Goal: Task Accomplishment & Management: Complete application form

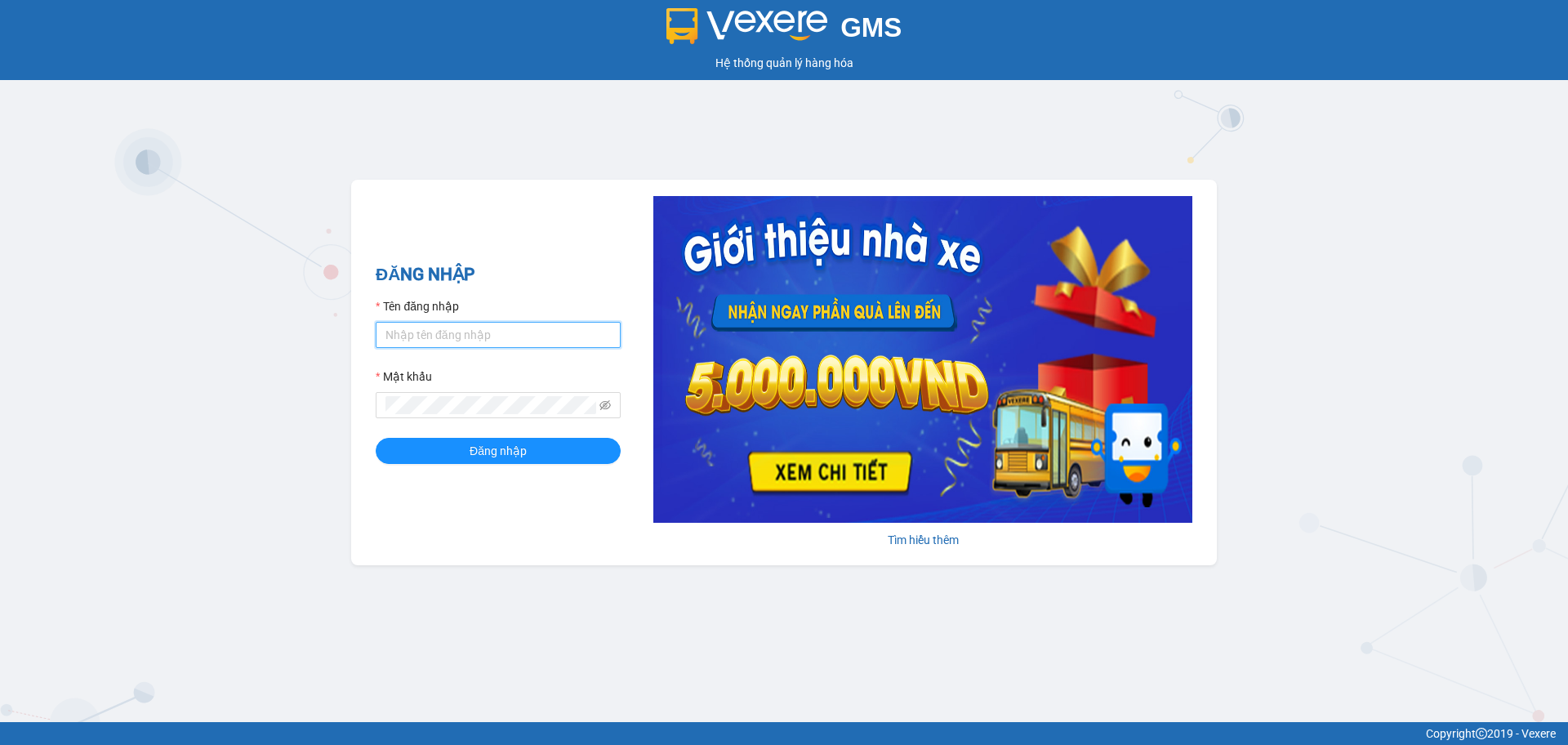
click at [501, 334] on input "Tên đăng nhập" at bounding box center [498, 335] width 245 height 26
type input "diemvh.petrobp"
click at [375, 438] on button "Đăng nhập" at bounding box center [498, 450] width 245 height 26
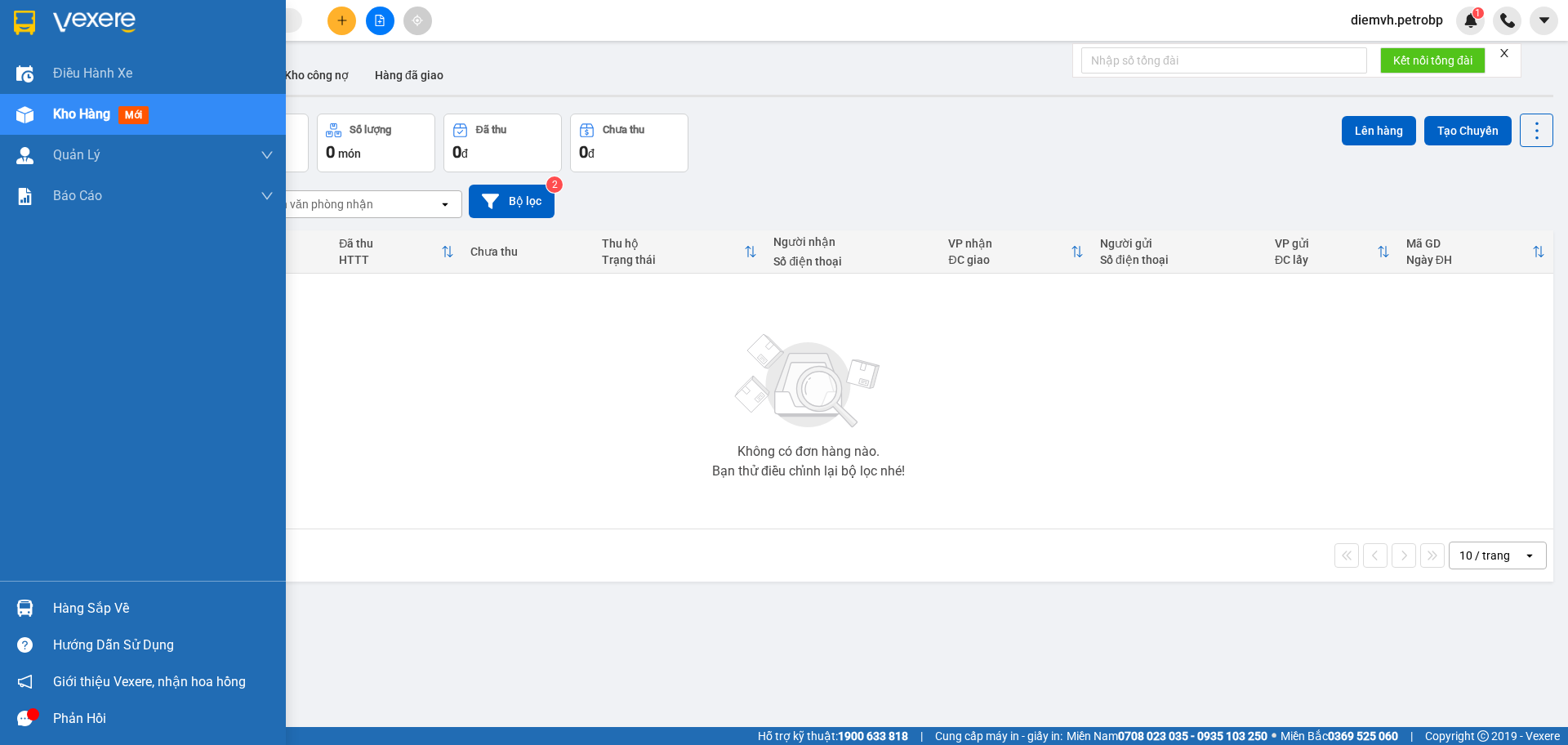
click at [78, 613] on div "Hàng sắp về" at bounding box center [163, 608] width 221 height 24
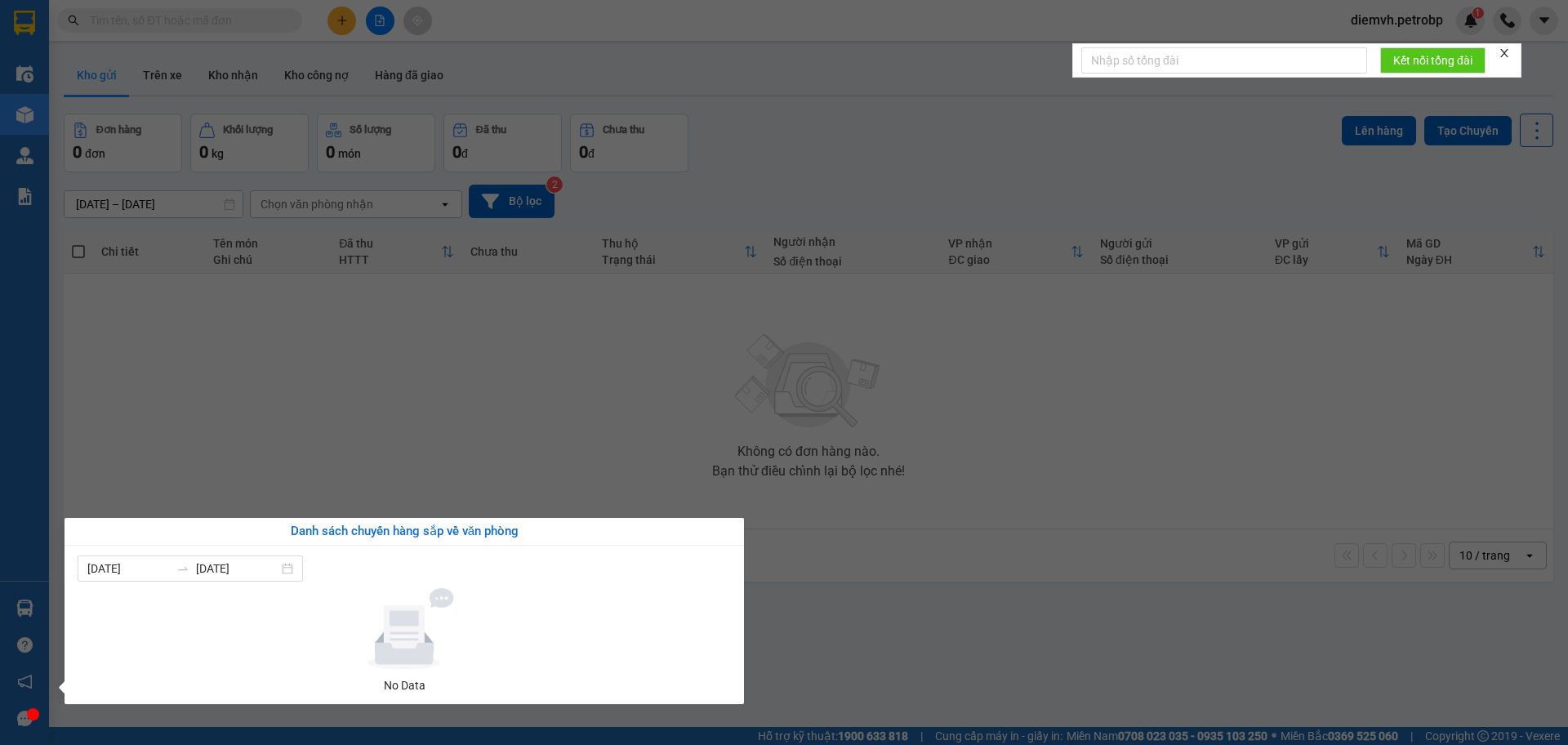
click at [517, 430] on section "Kết quả tìm kiếm ( 0 ) Bộ lọc No Data diemvh.petrobp 1 Điều hành xe Kho hàng mớ…" at bounding box center [784, 372] width 1568 height 745
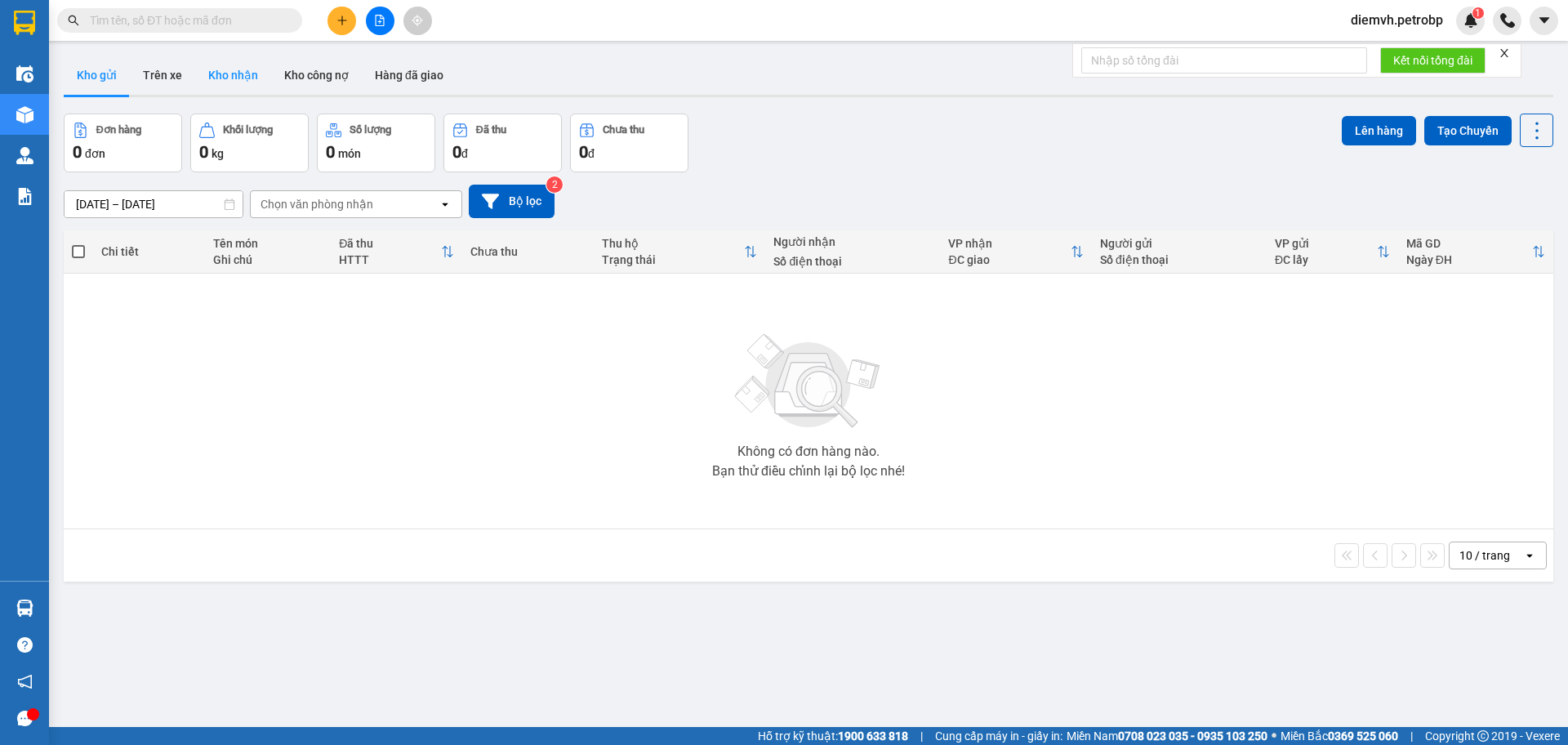
click at [241, 77] on button "Kho nhận" at bounding box center [233, 75] width 76 height 39
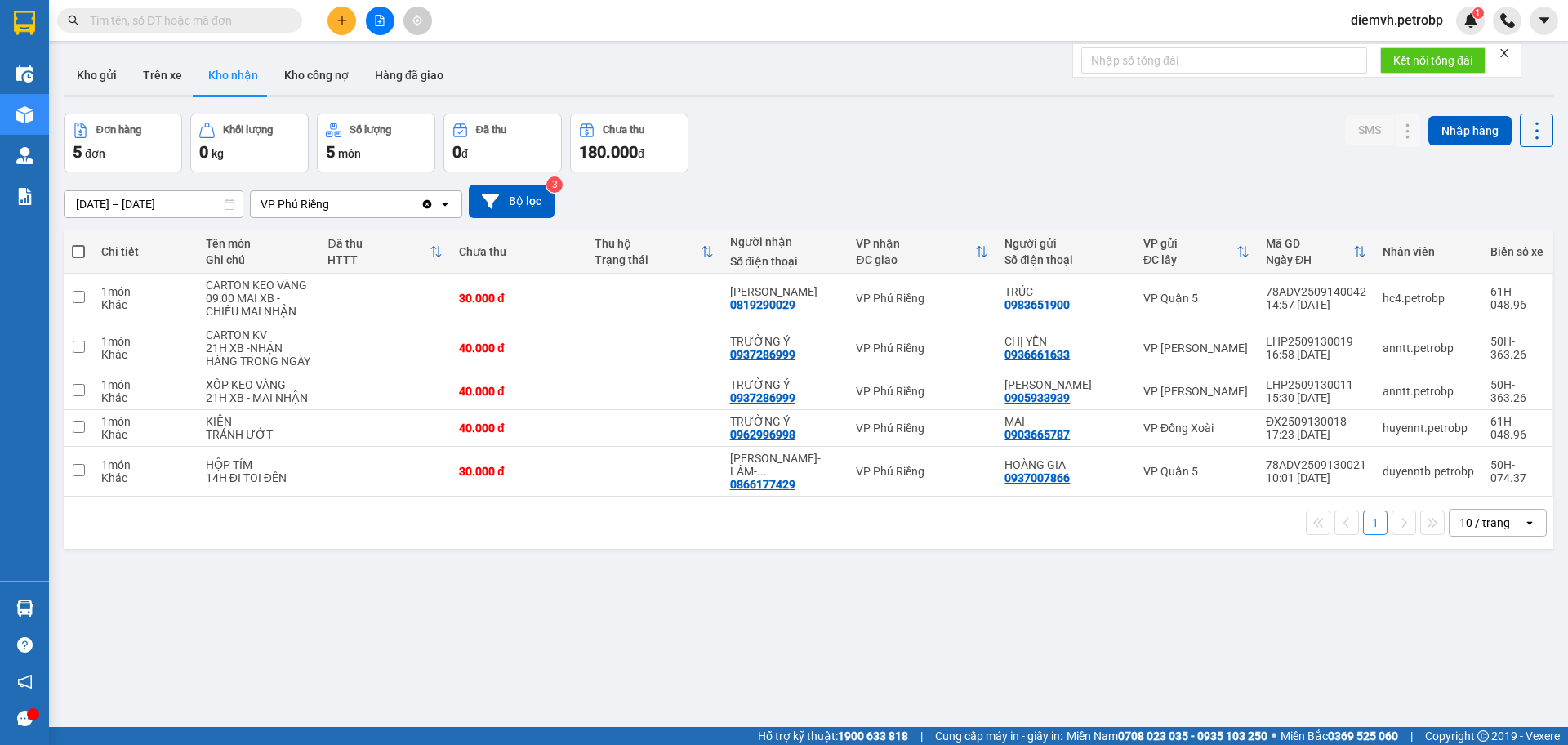
click at [196, 207] on input "[DATE] – [DATE]" at bounding box center [154, 204] width 178 height 26
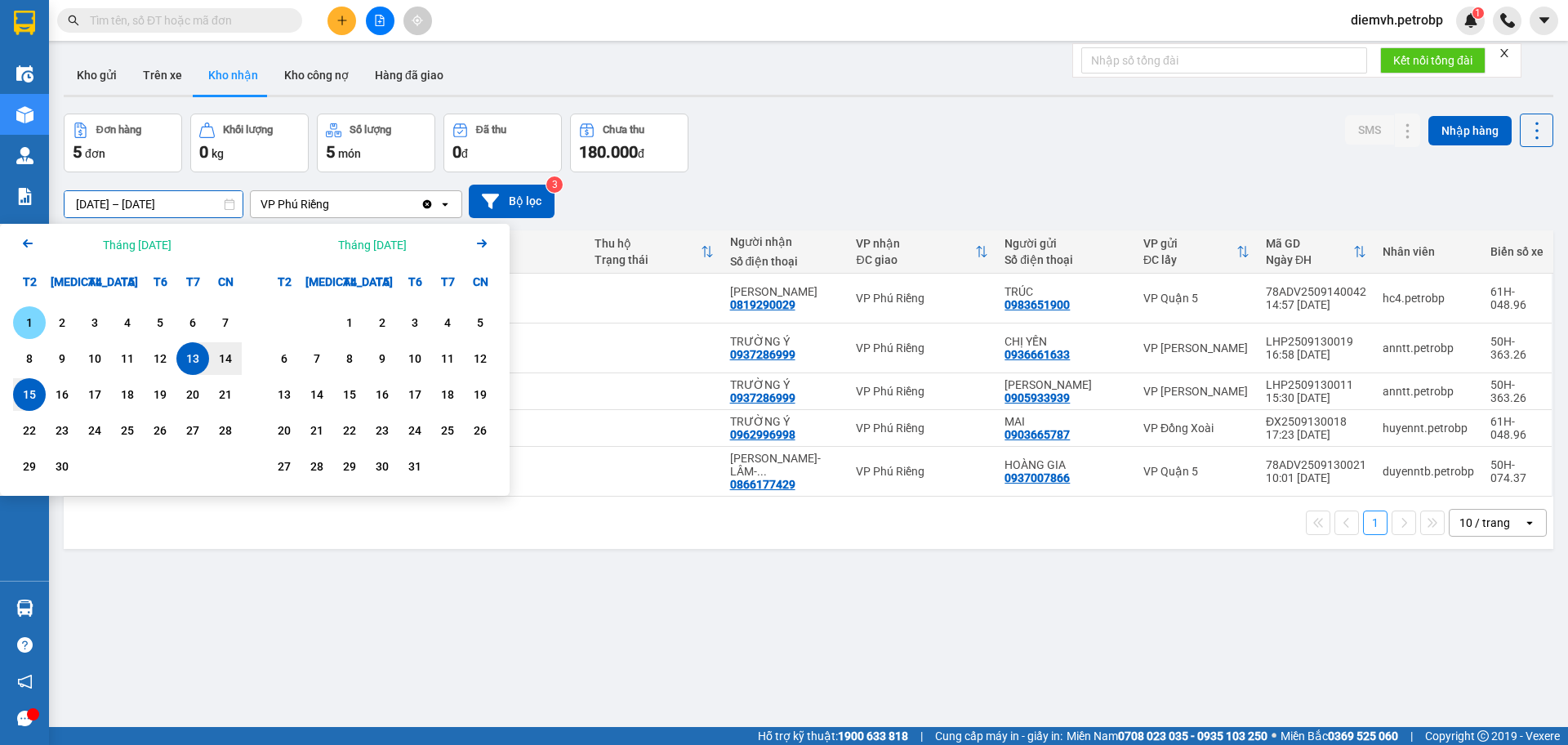
click at [30, 318] on div "1" at bounding box center [29, 323] width 22 height 20
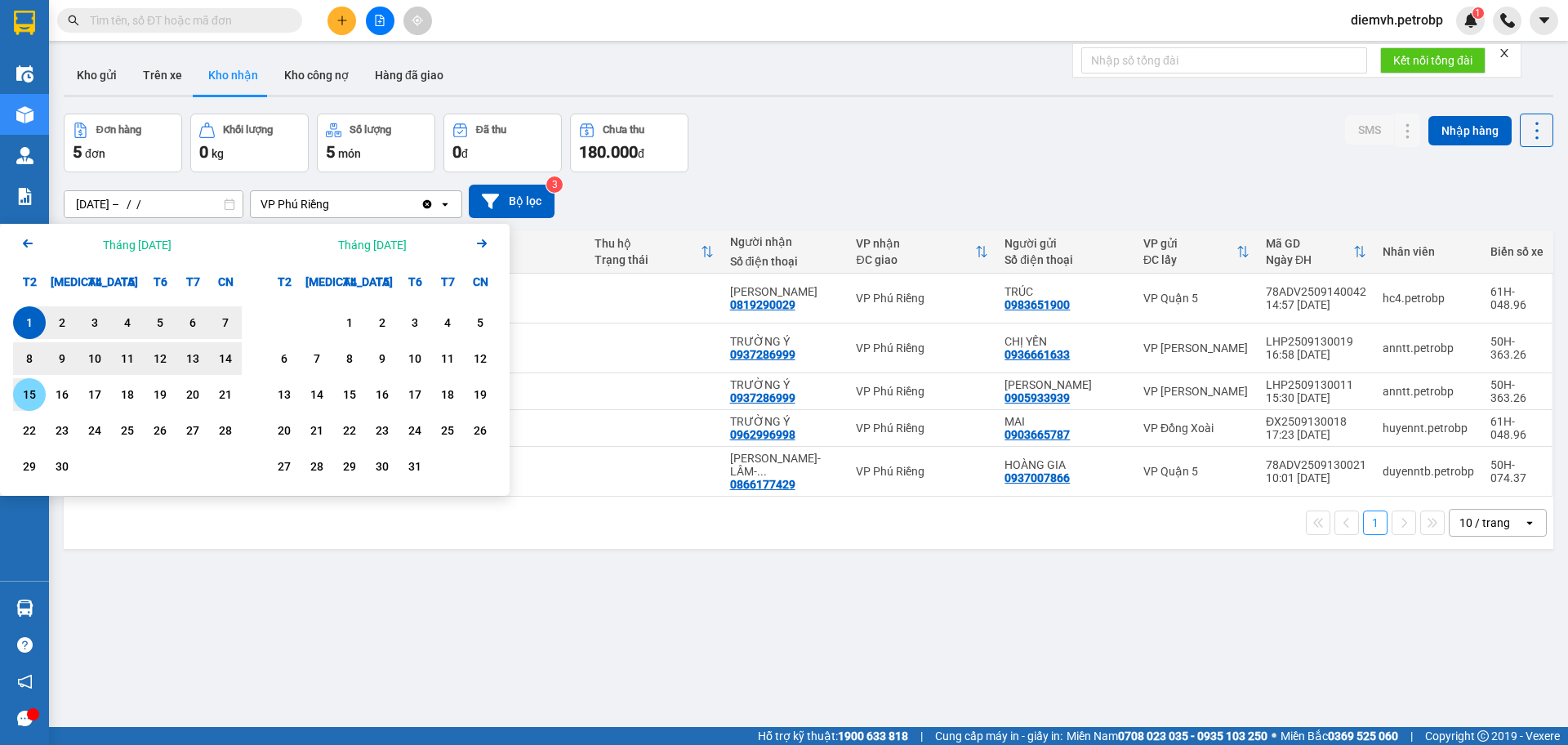
click at [32, 400] on div "15" at bounding box center [29, 395] width 22 height 20
type input "[DATE] – [DATE]"
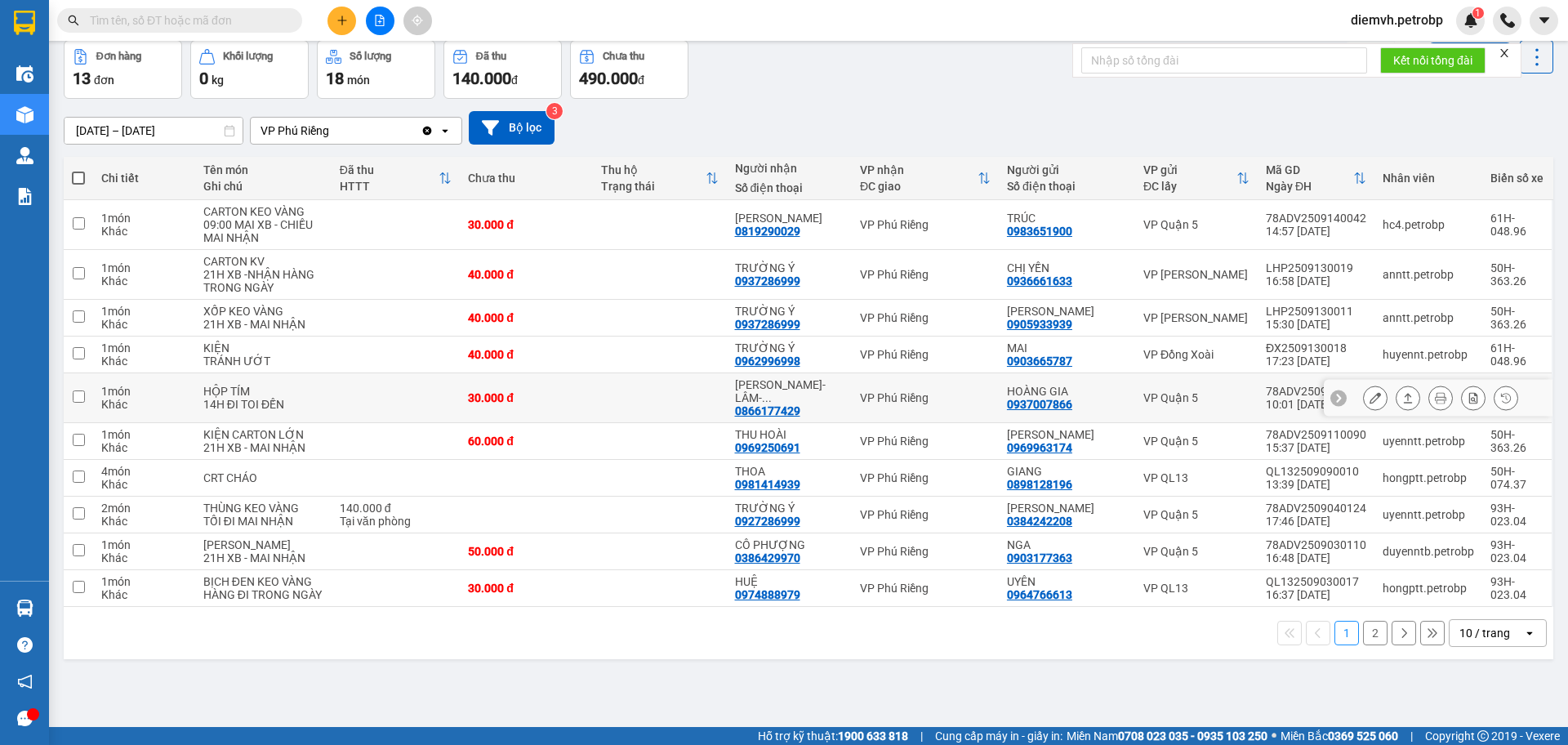
scroll to position [75, 0]
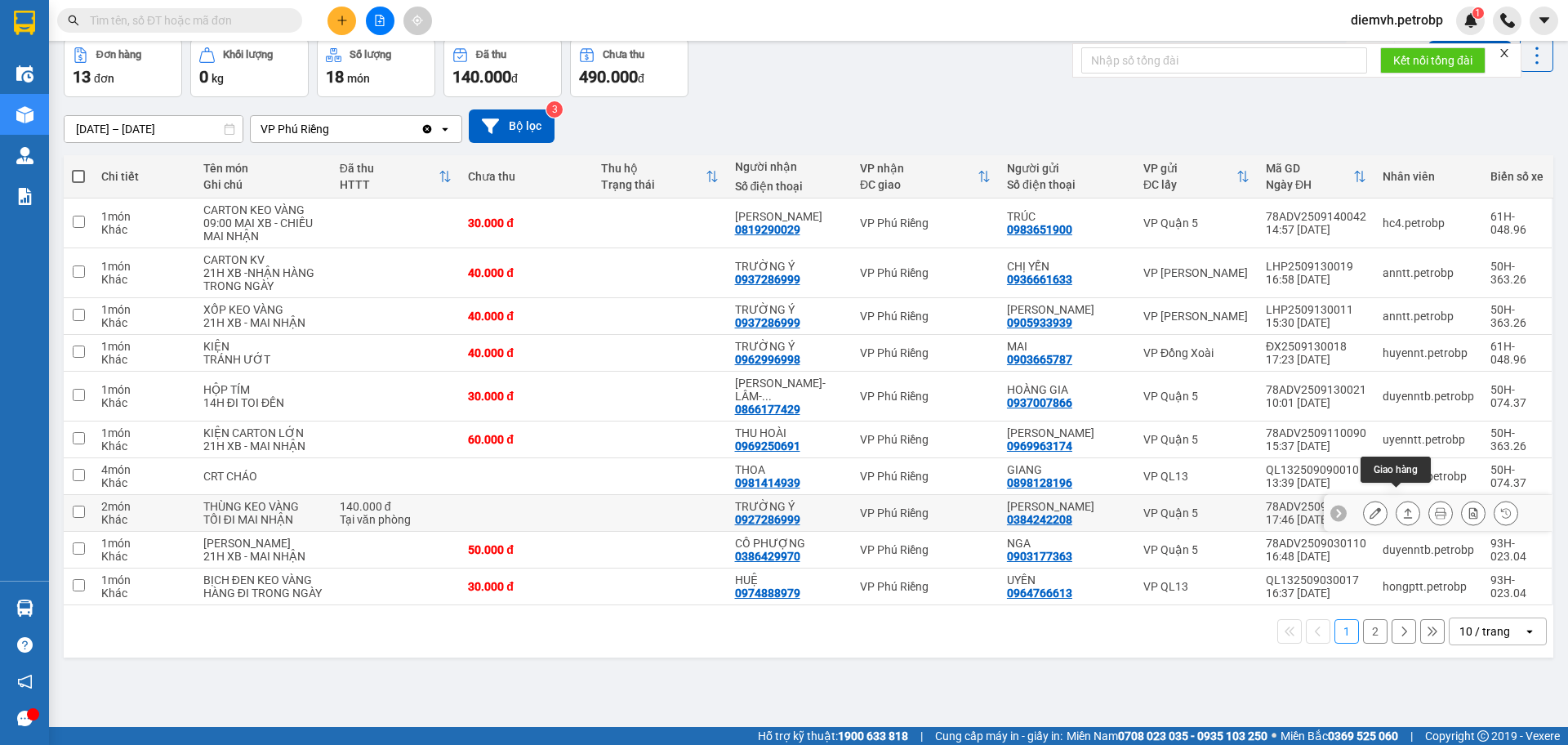
click at [1402, 507] on icon at bounding box center [1408, 513] width 12 height 12
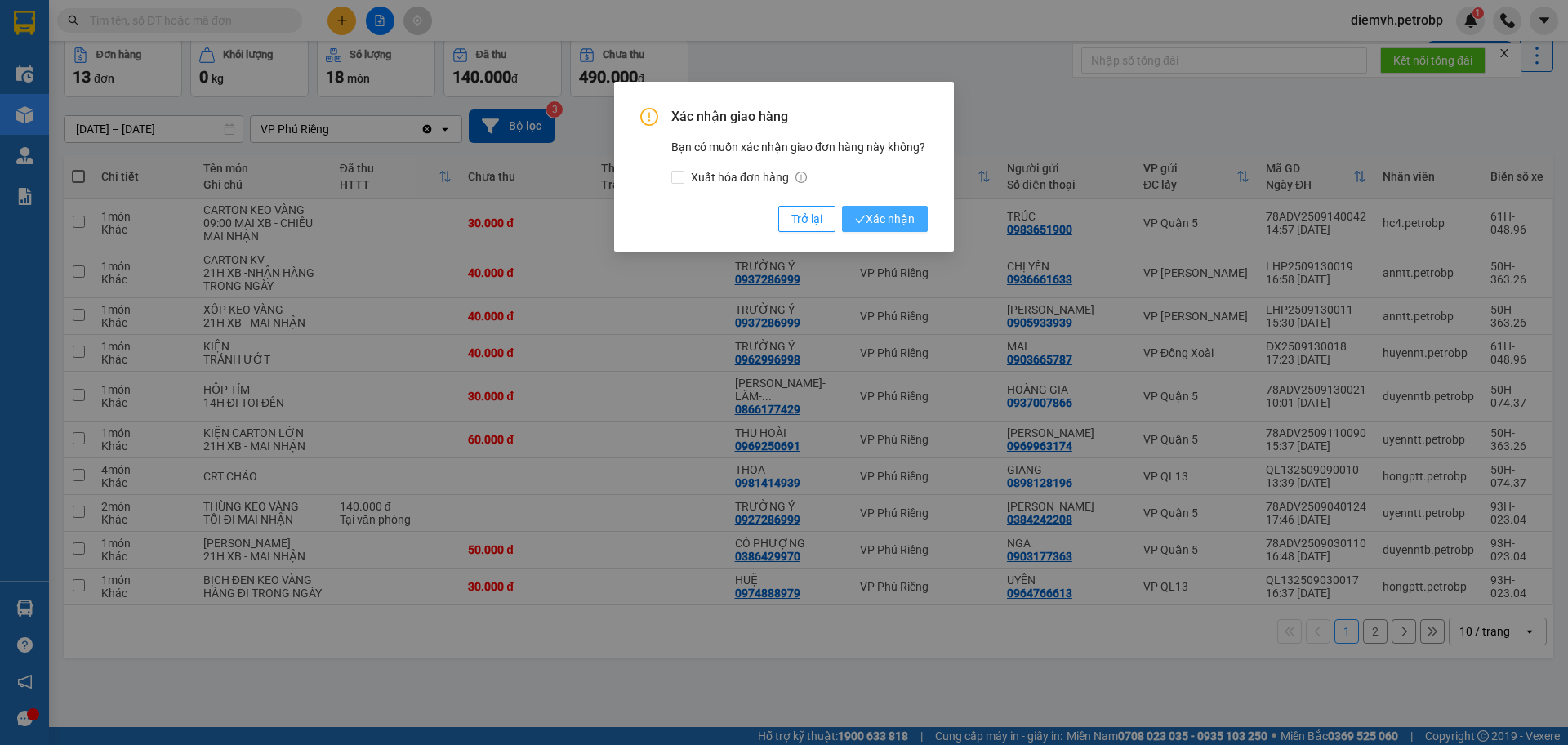
click at [905, 220] on span "Xác nhận" at bounding box center [886, 219] width 60 height 18
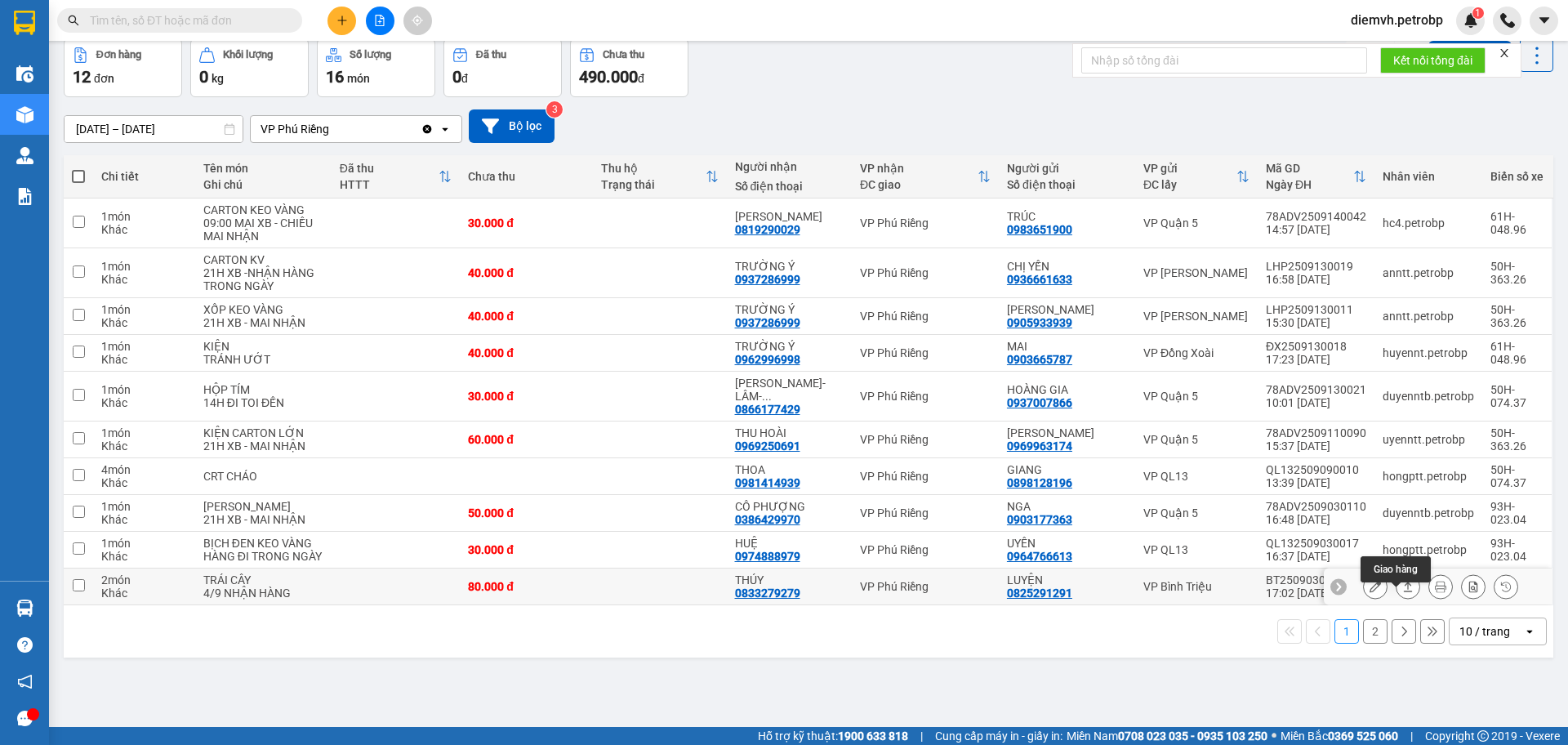
click at [1402, 593] on icon at bounding box center [1408, 587] width 12 height 12
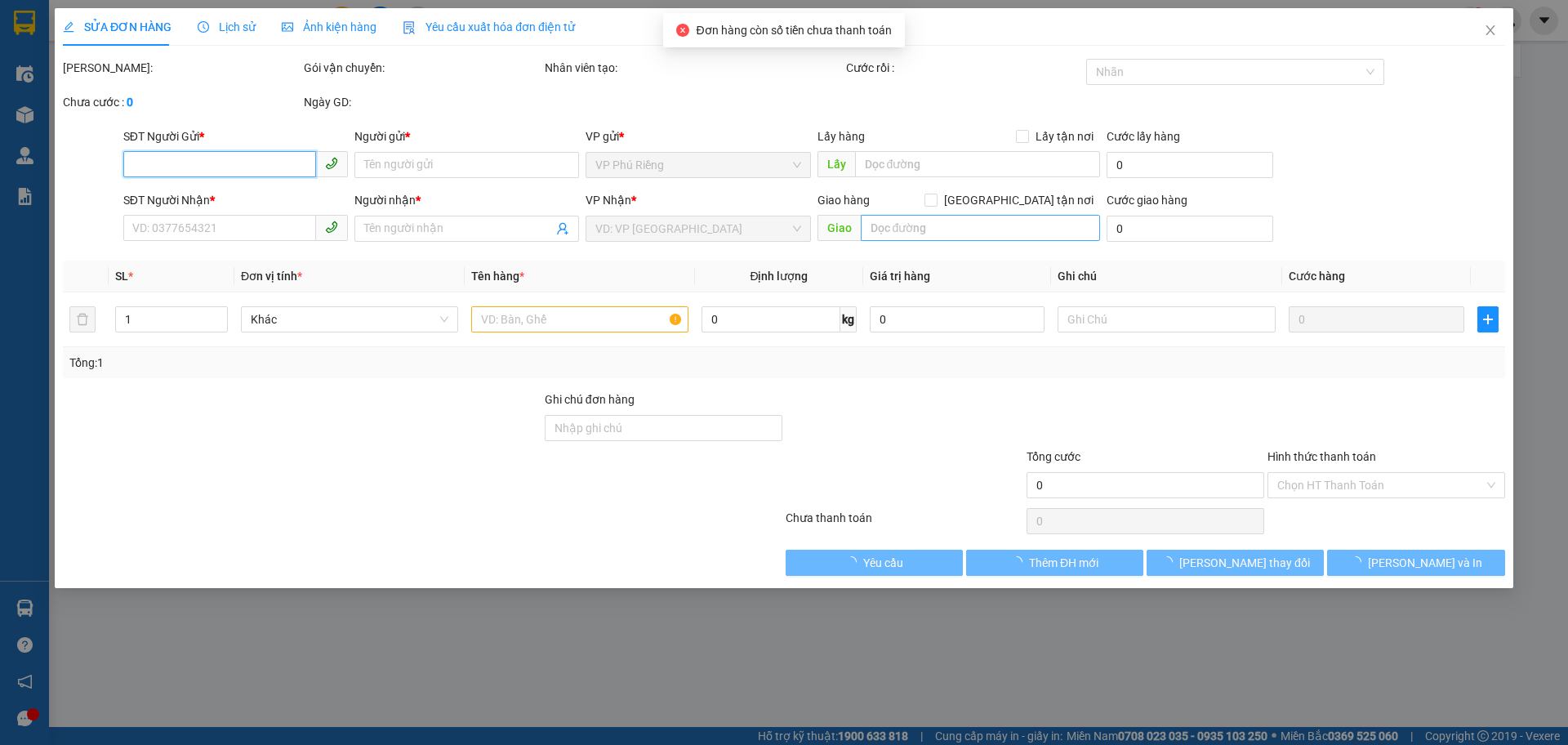
type input "0825291291"
type input "LUYỆN"
type input "0833279279"
type input "THÚY"
type input "80.000"
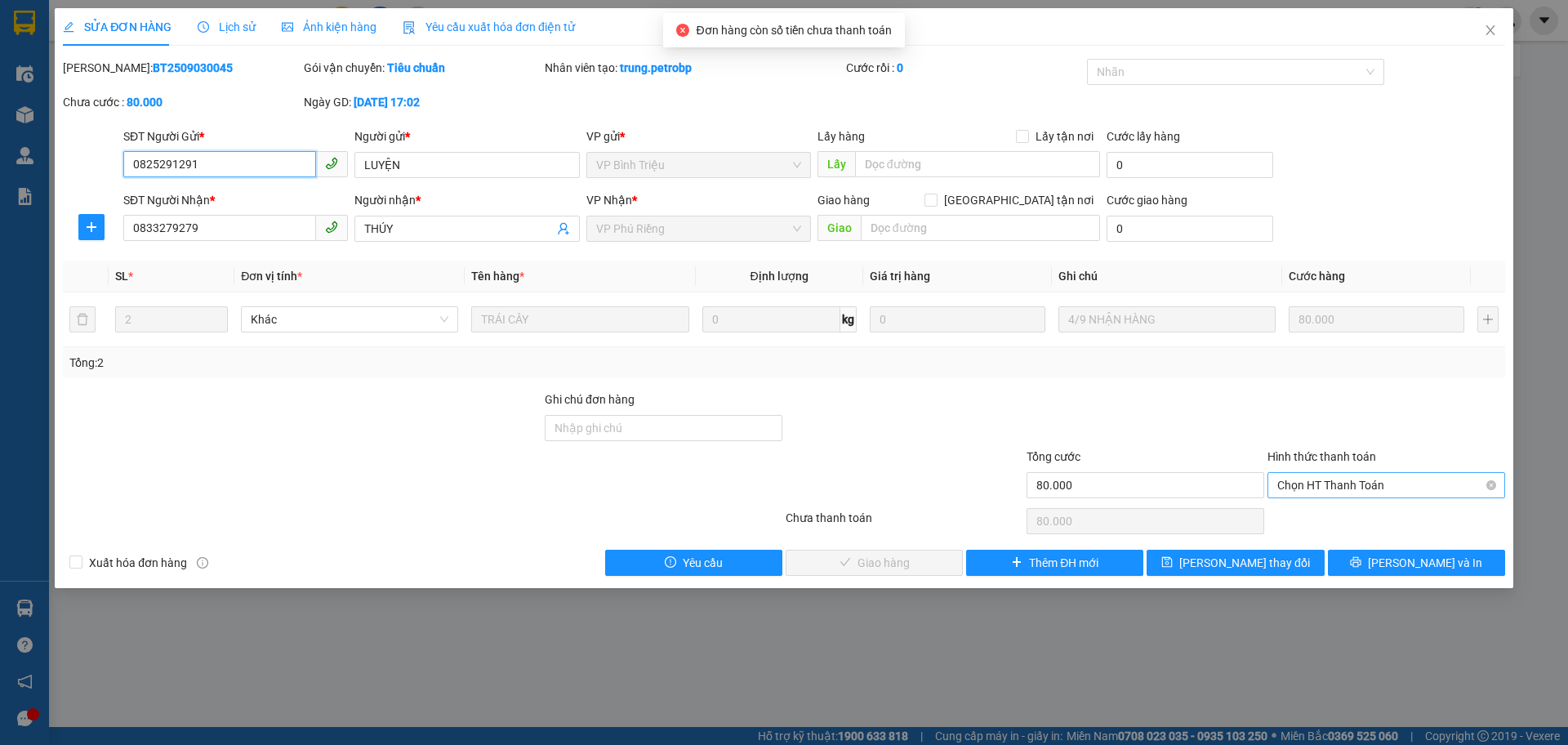
click at [1316, 479] on span "Chọn HT Thanh Toán" at bounding box center [1387, 484] width 218 height 24
click at [1314, 513] on div "Tại văn phòng" at bounding box center [1387, 518] width 218 height 18
type input "0"
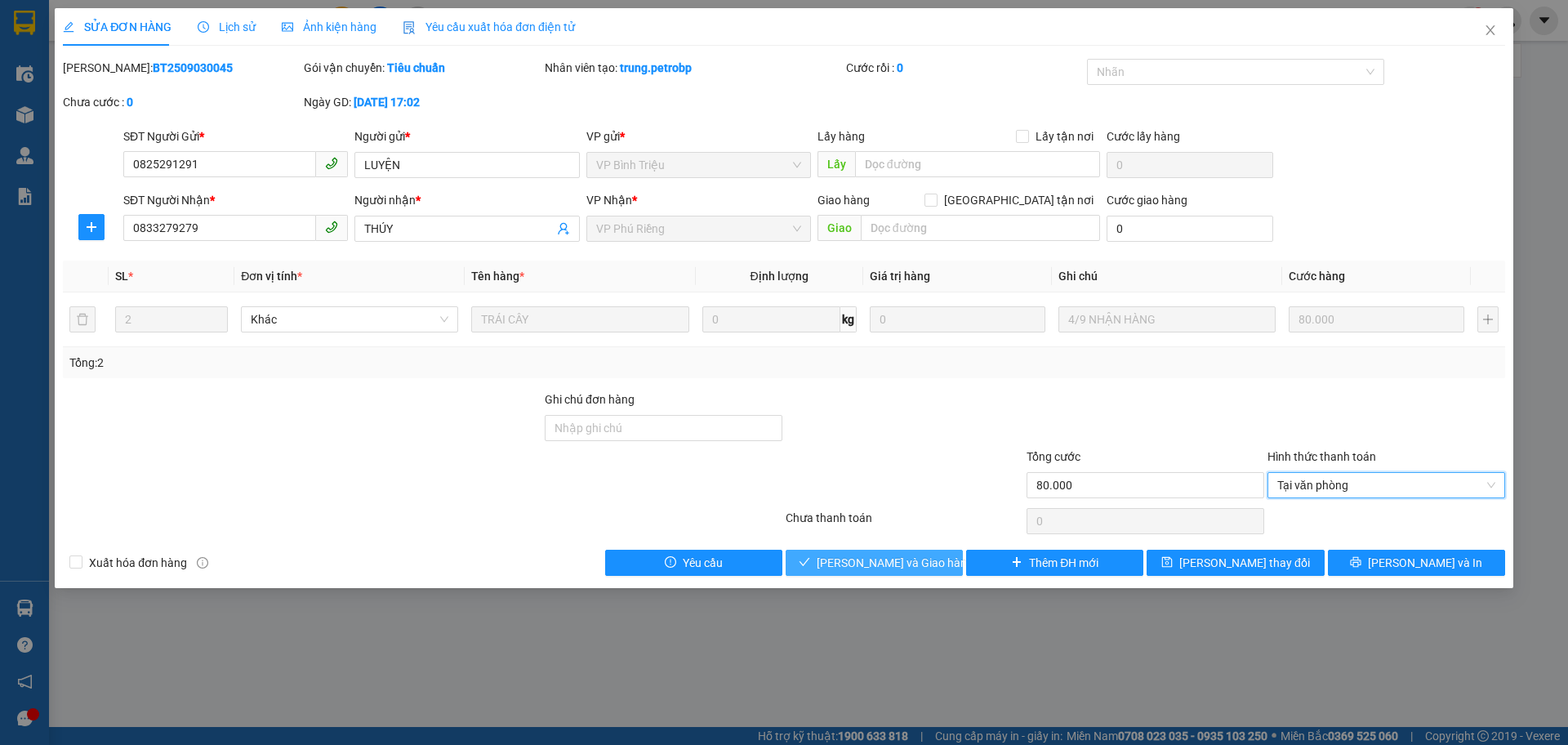
click at [935, 566] on button "[PERSON_NAME] và Giao hàng" at bounding box center [874, 562] width 177 height 26
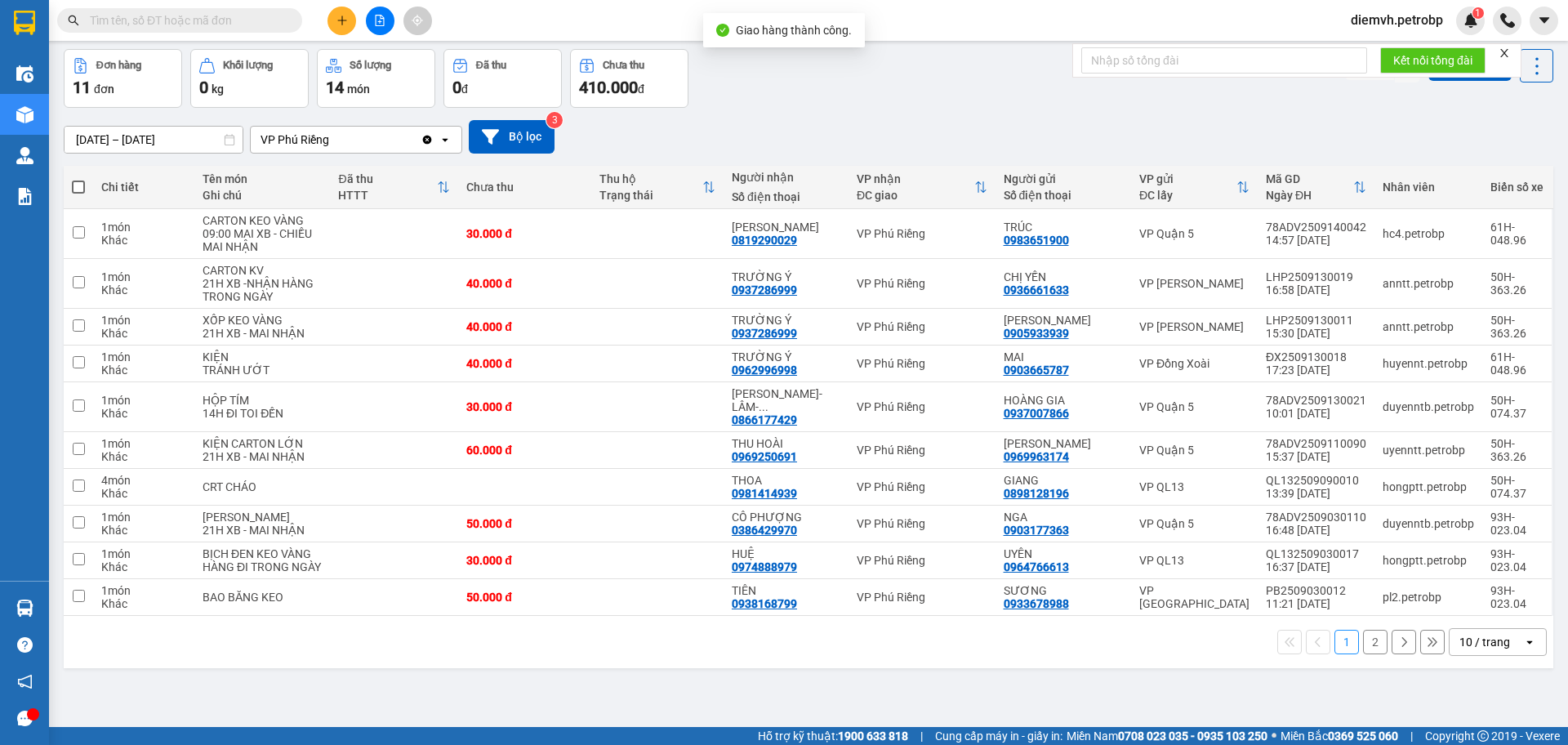
scroll to position [75, 0]
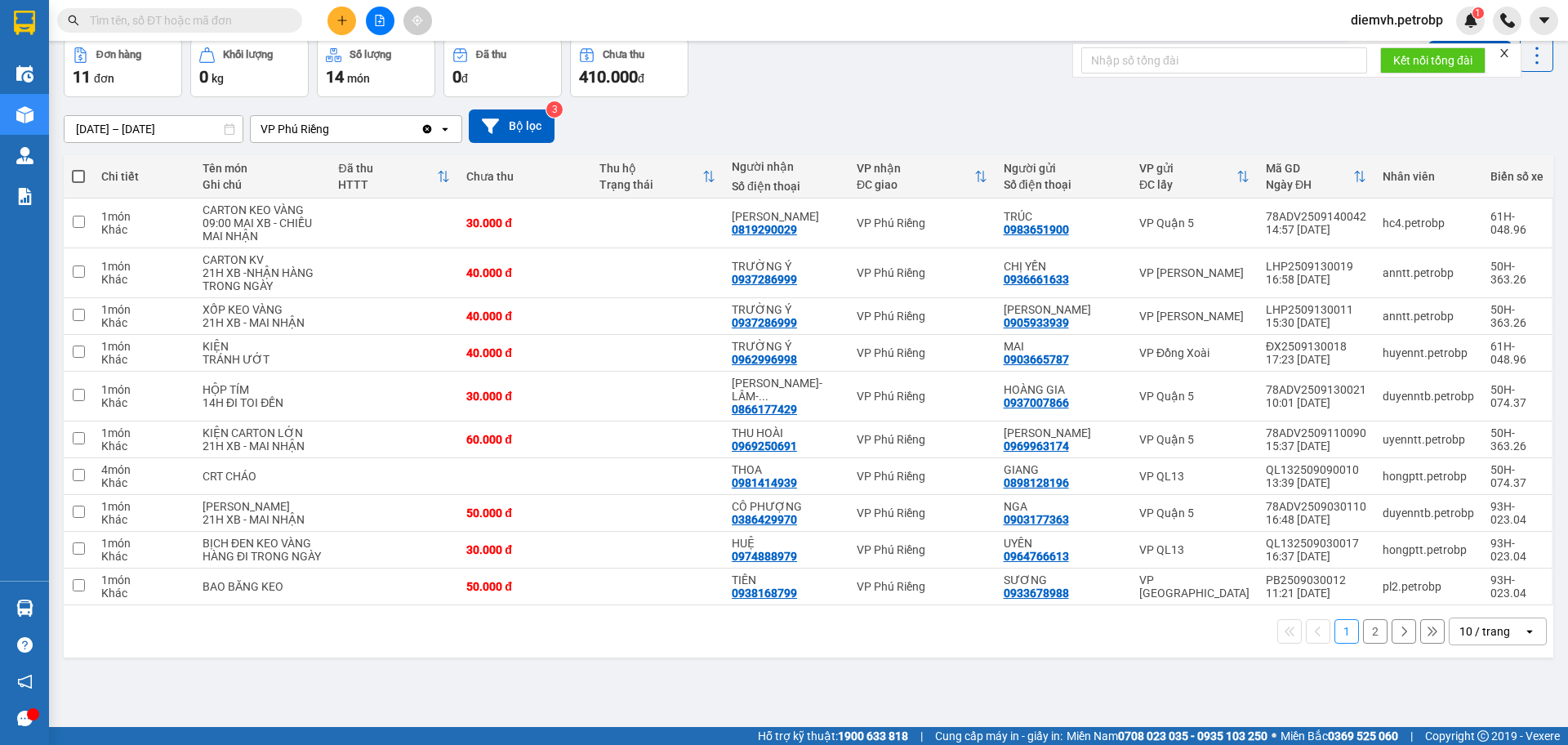
click at [1363, 641] on button "2" at bounding box center [1375, 631] width 24 height 24
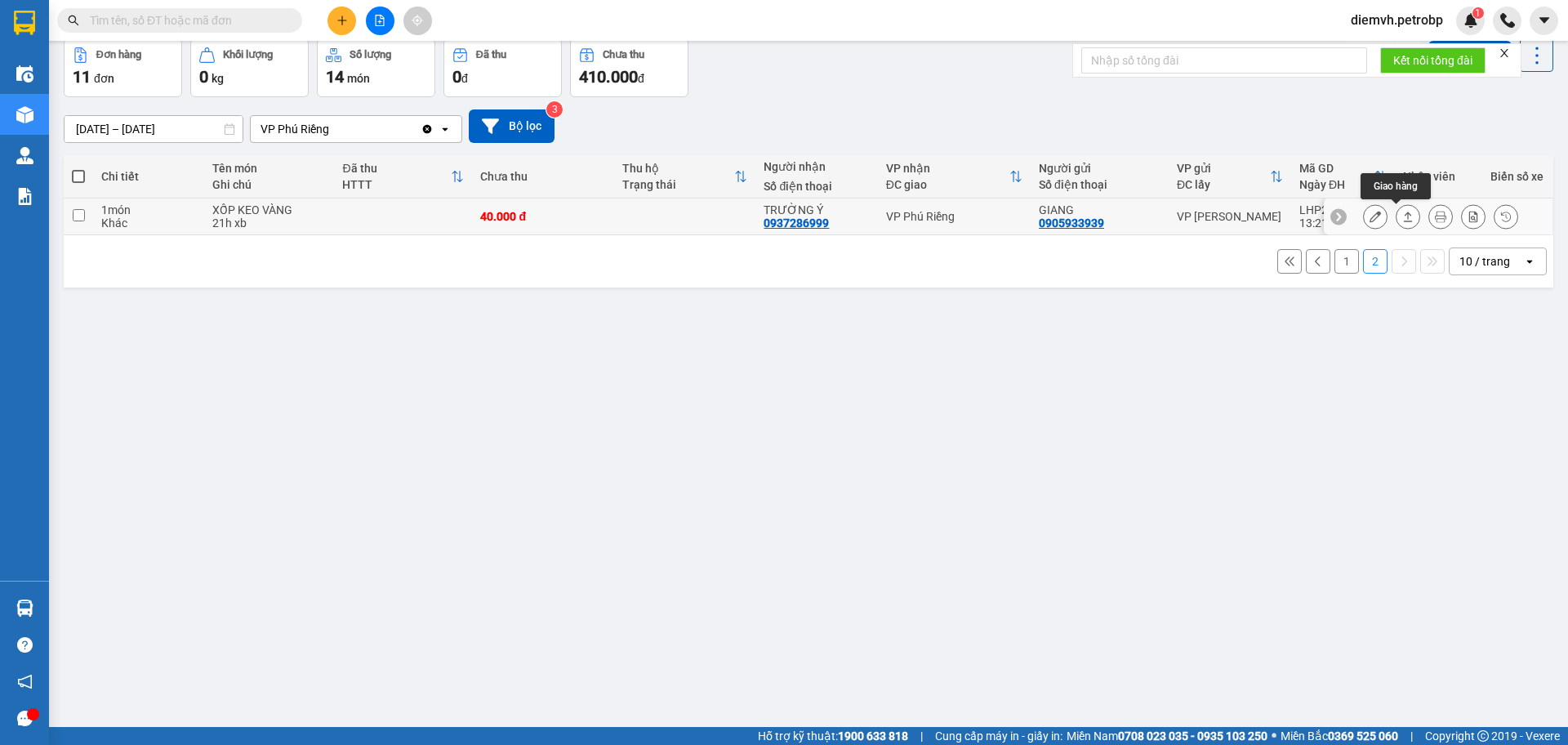
click at [1397, 223] on button at bounding box center [1407, 216] width 22 height 28
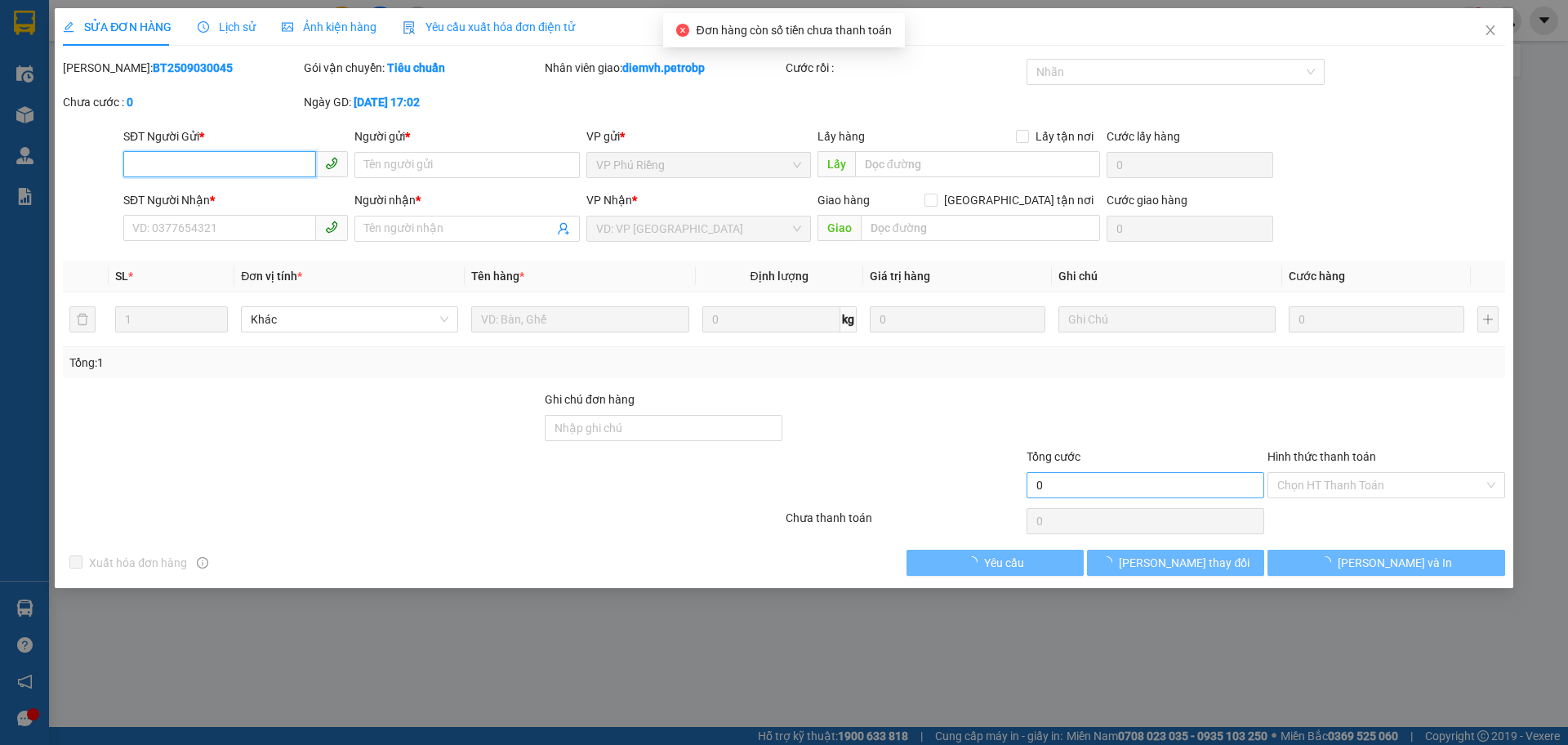
type input "0905933939"
type input "GIANG"
type input "0937286999"
type input "TRƯỜNG Ý"
type input "40.000"
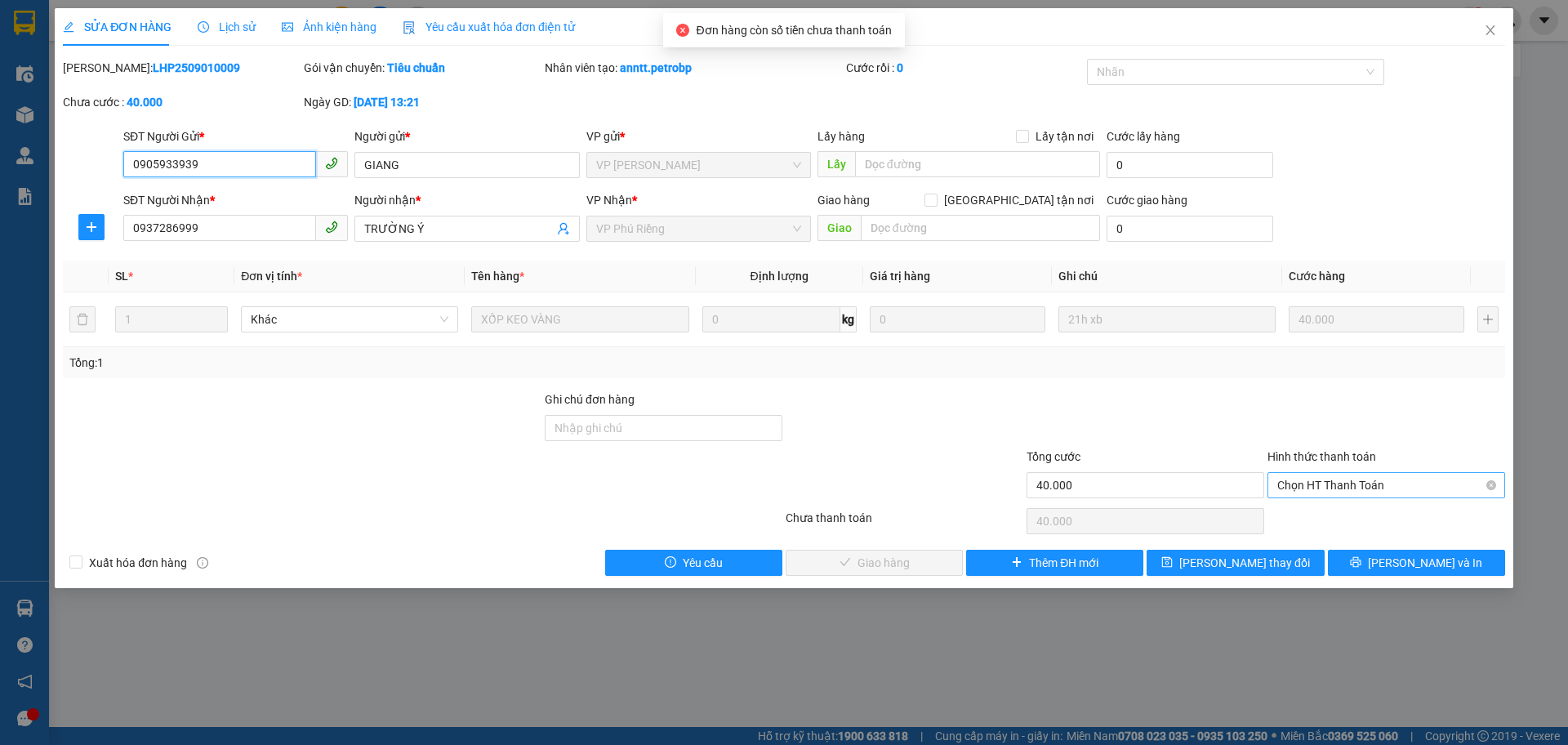
click at [1307, 486] on span "Chọn HT Thanh Toán" at bounding box center [1387, 484] width 218 height 24
drag, startPoint x: 1301, startPoint y: 516, endPoint x: 1253, endPoint y: 523, distance: 48.5
click at [1301, 517] on div "Tại văn phòng" at bounding box center [1387, 518] width 218 height 18
type input "0"
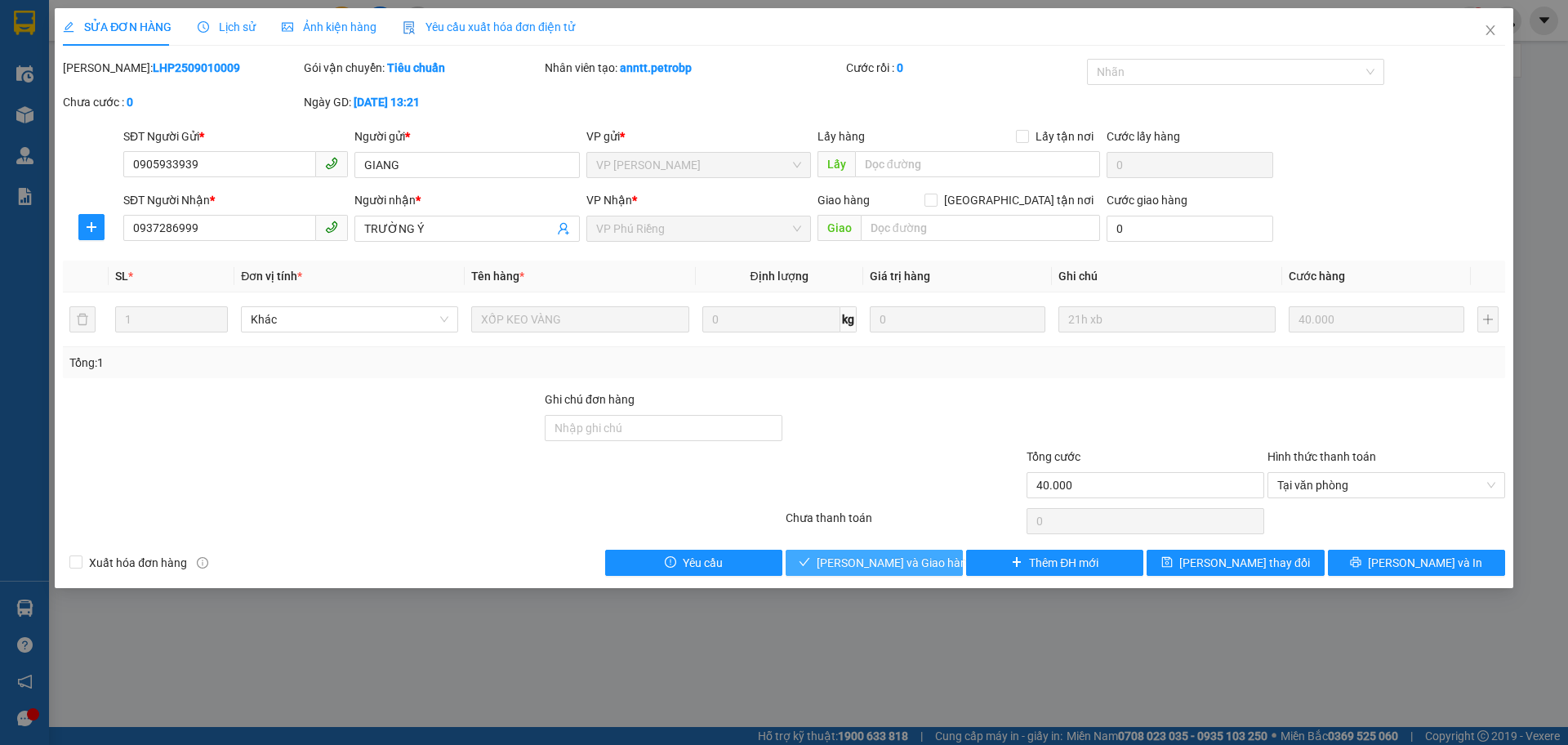
click at [912, 561] on span "[PERSON_NAME] và Giao hàng" at bounding box center [895, 563] width 156 height 18
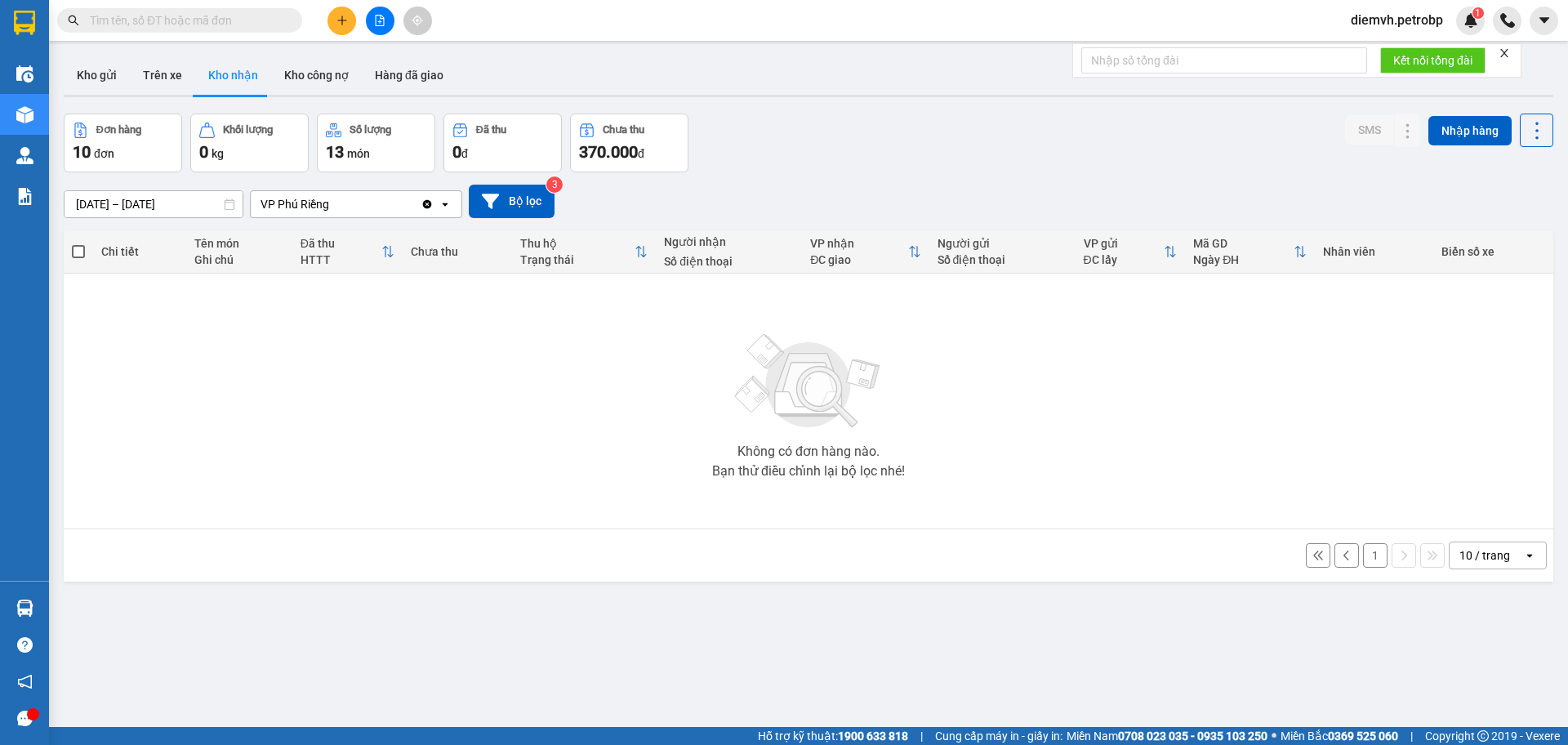
click at [1363, 559] on button "1" at bounding box center [1375, 555] width 24 height 24
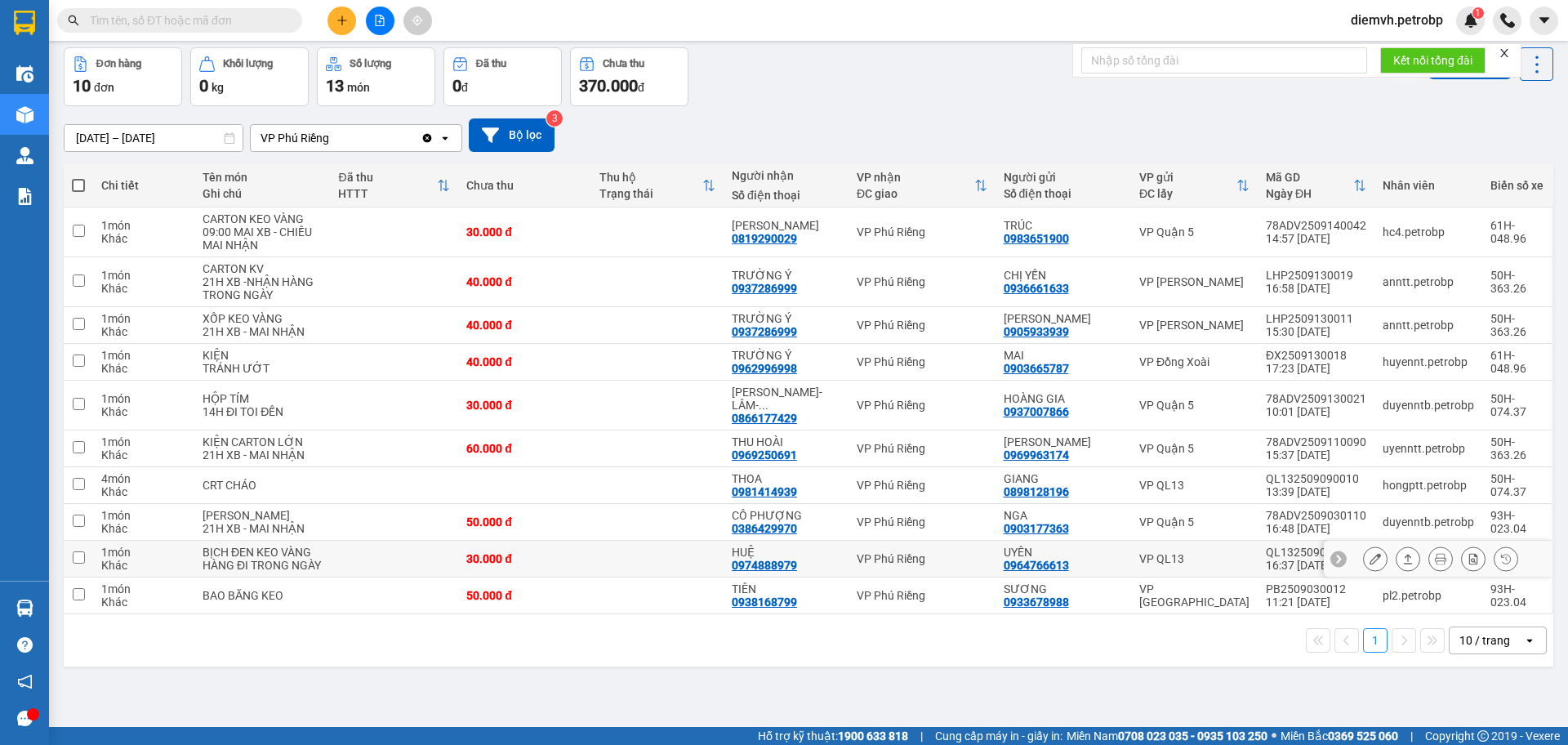
scroll to position [75, 0]
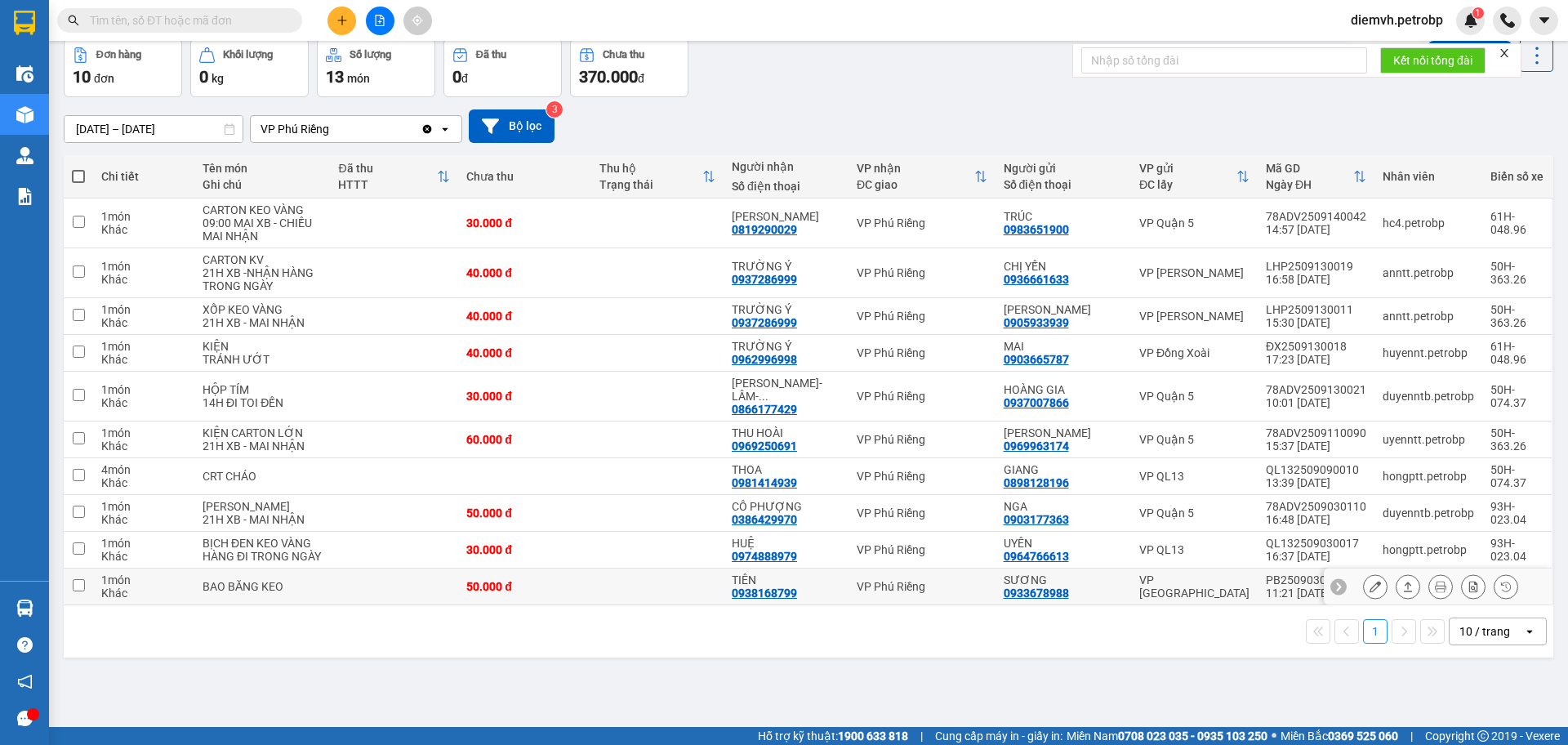
click at [1402, 593] on icon at bounding box center [1408, 587] width 12 height 12
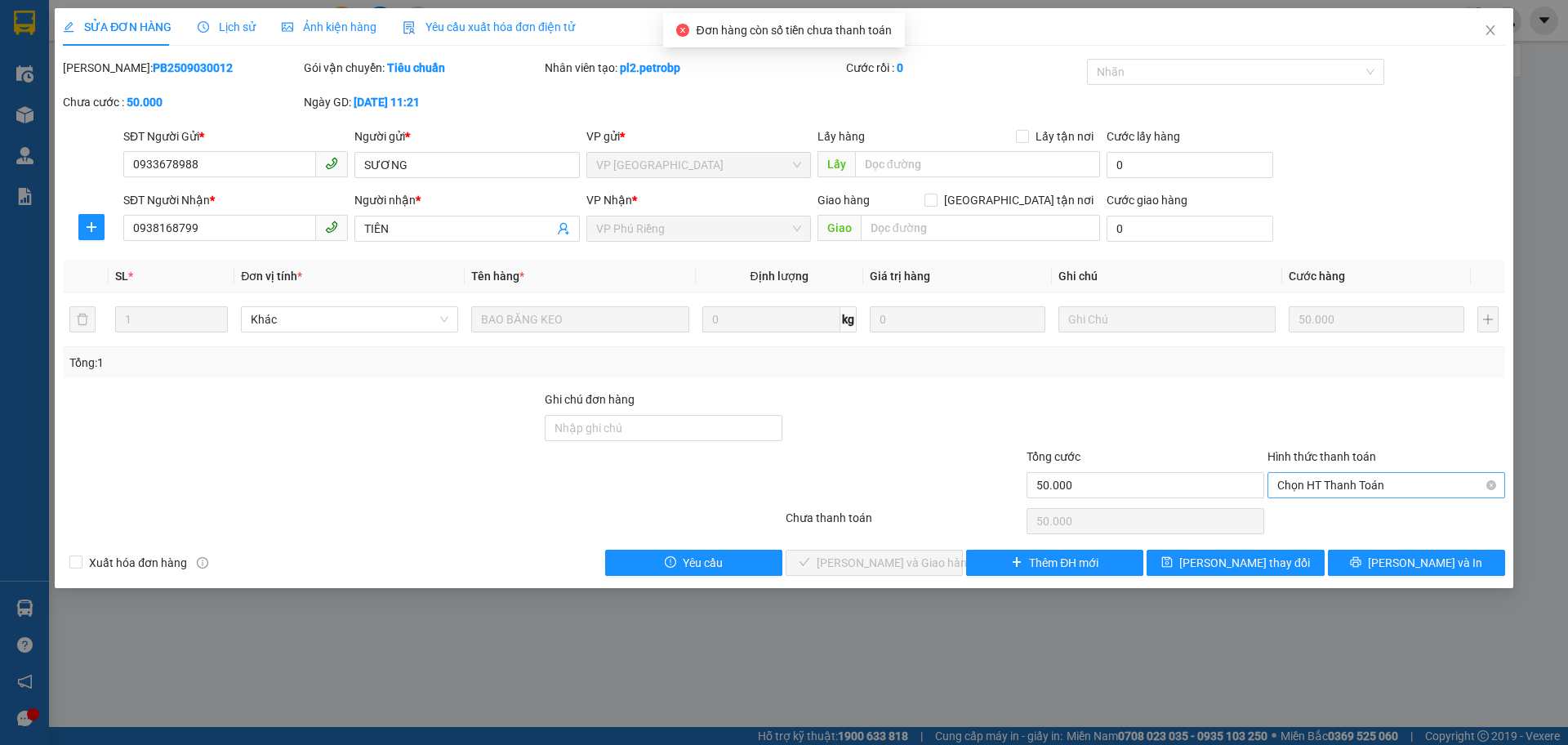
type input "0933678988"
type input "SƯƠNG"
type input "0938168799"
type input "TIÊN"
type input "50.000"
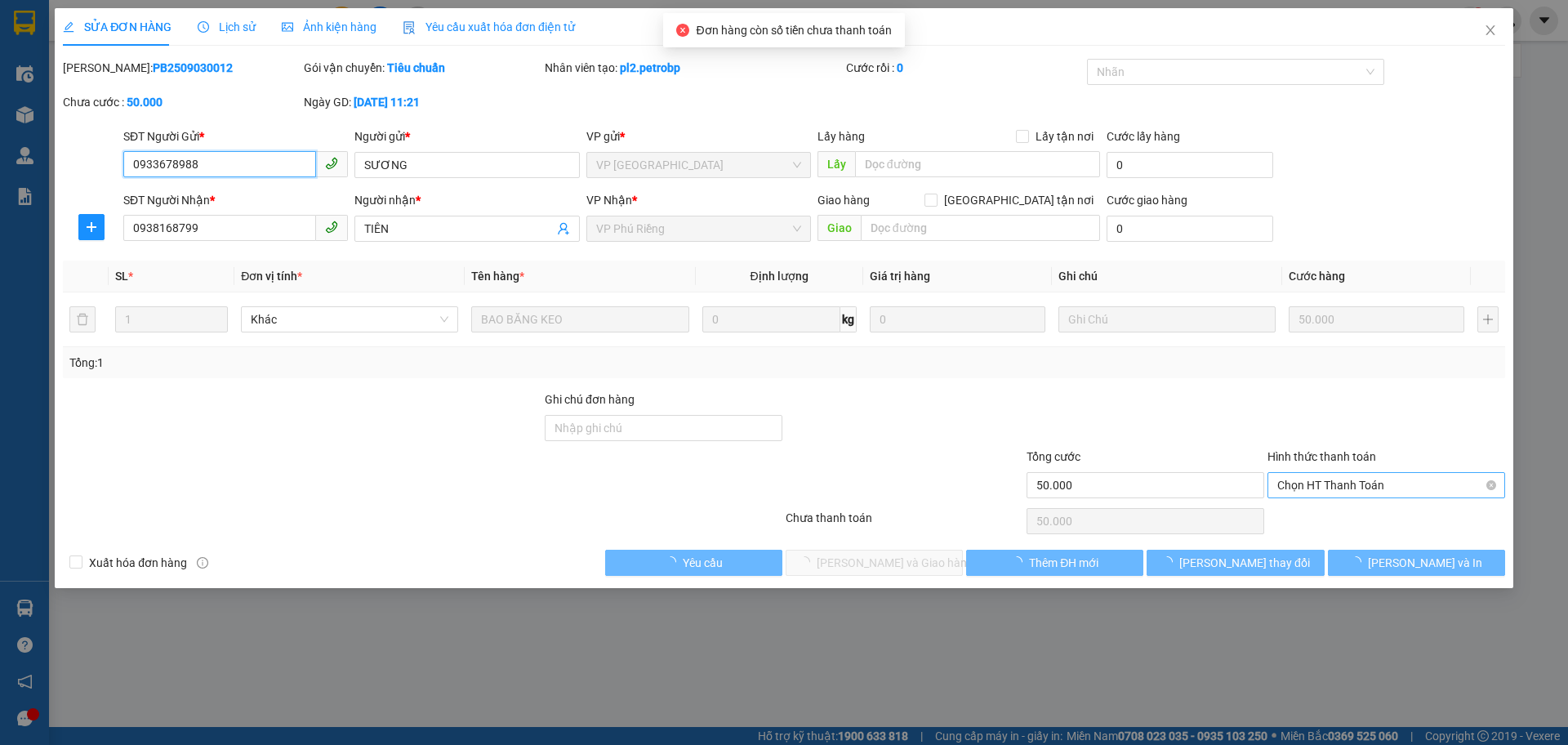
click at [1320, 484] on span "Chọn HT Thanh Toán" at bounding box center [1387, 484] width 218 height 24
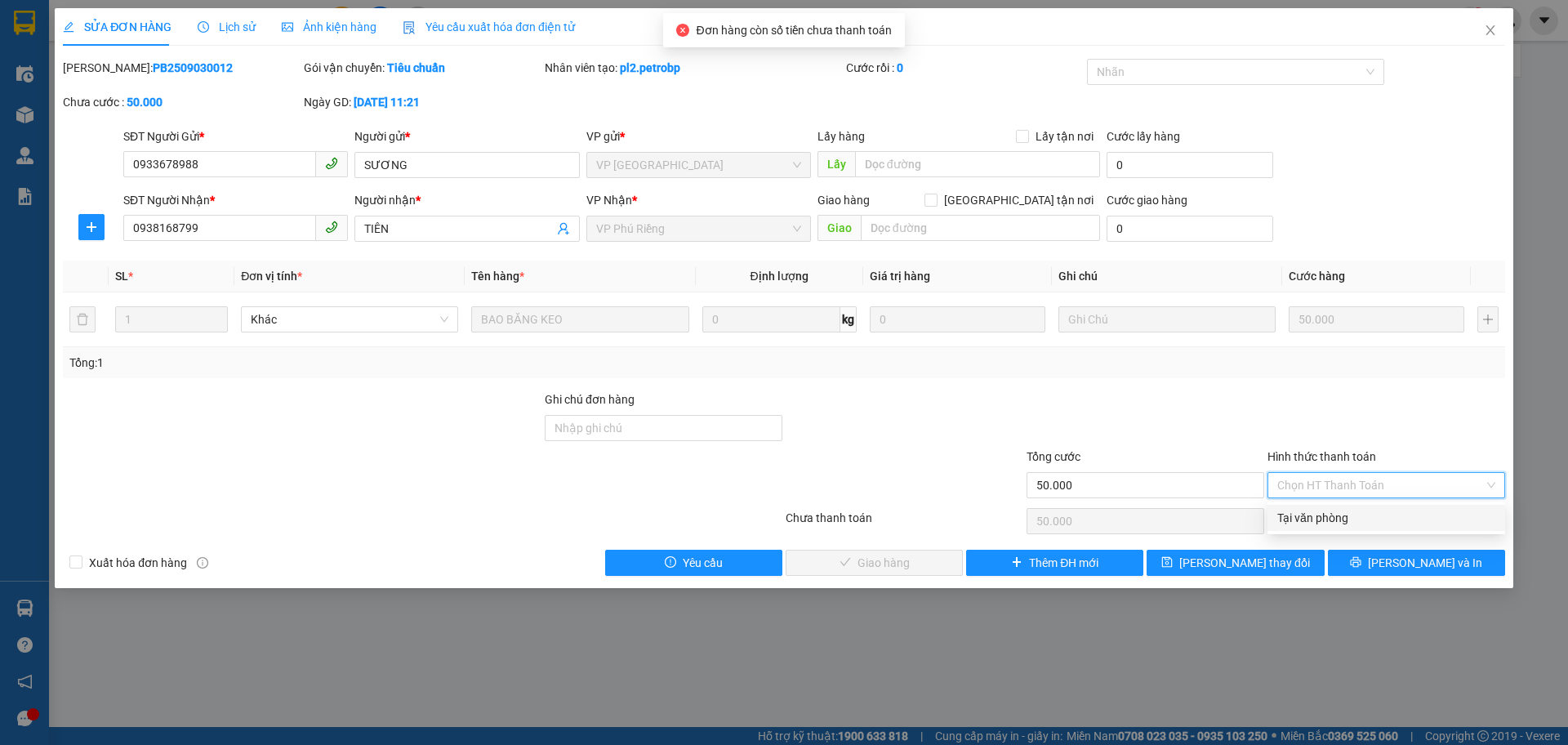
click at [1312, 514] on div "Tại văn phòng" at bounding box center [1387, 518] width 218 height 18
type input "0"
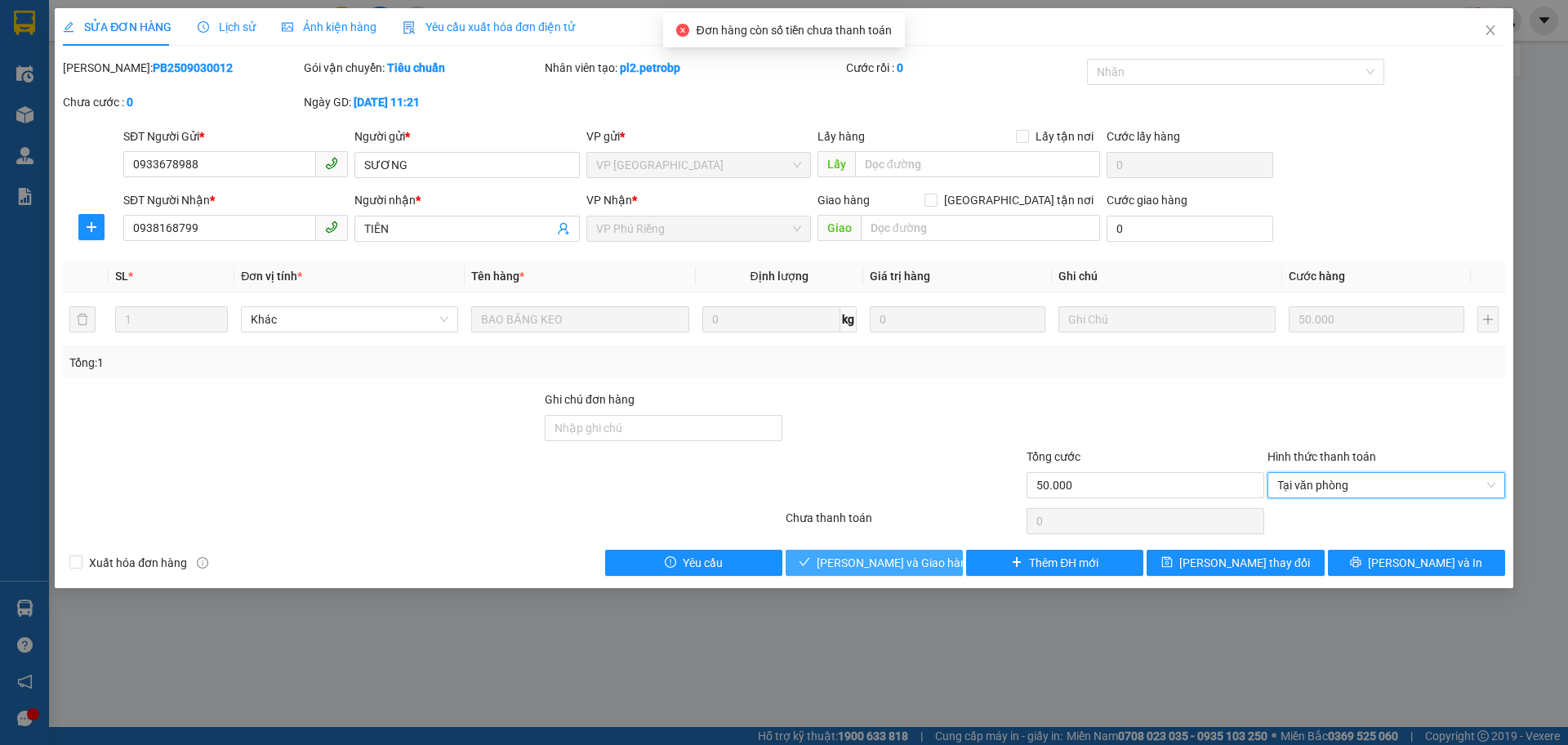
click at [921, 558] on span "[PERSON_NAME] và Giao hàng" at bounding box center [895, 563] width 156 height 18
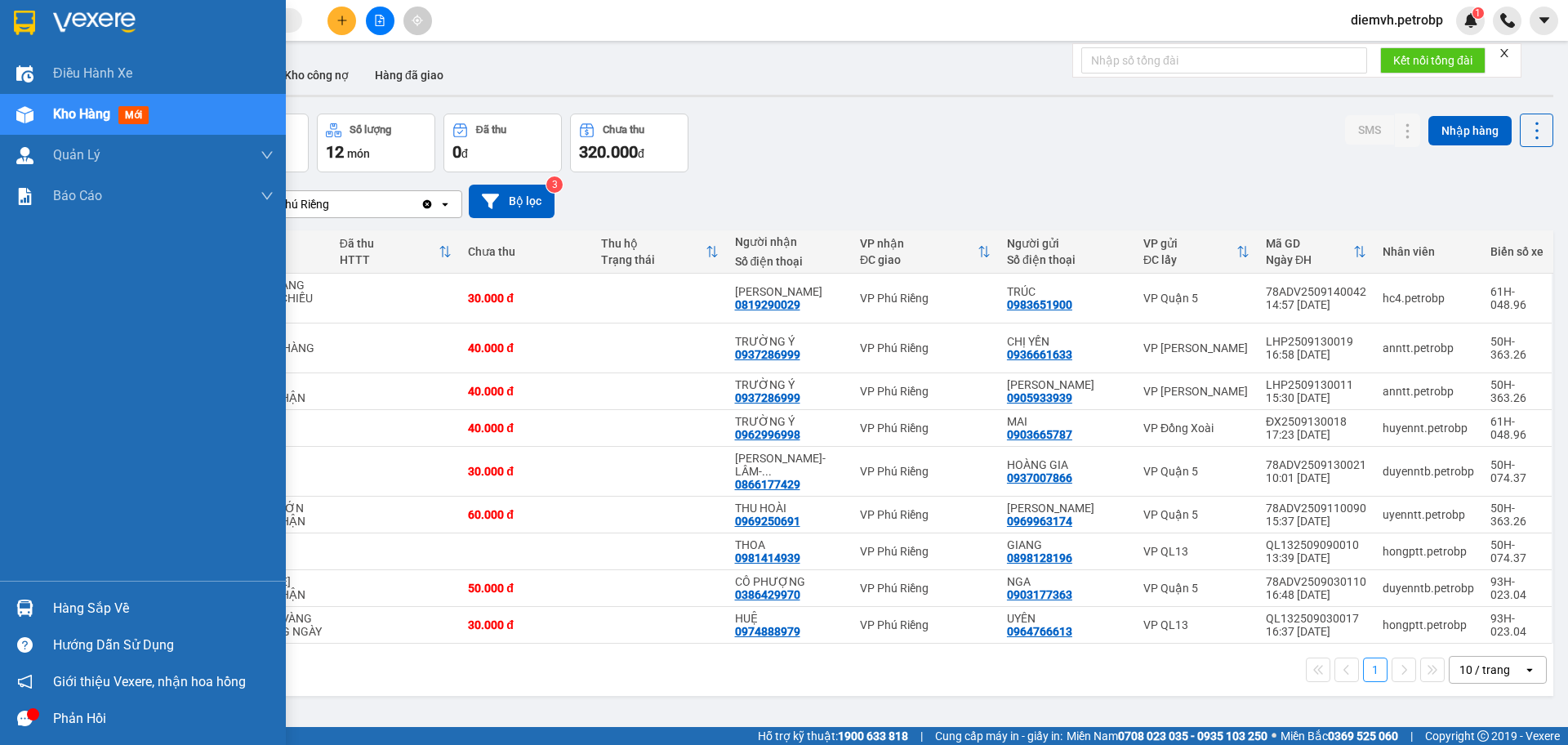
click at [58, 613] on div "Hàng sắp về" at bounding box center [163, 608] width 221 height 24
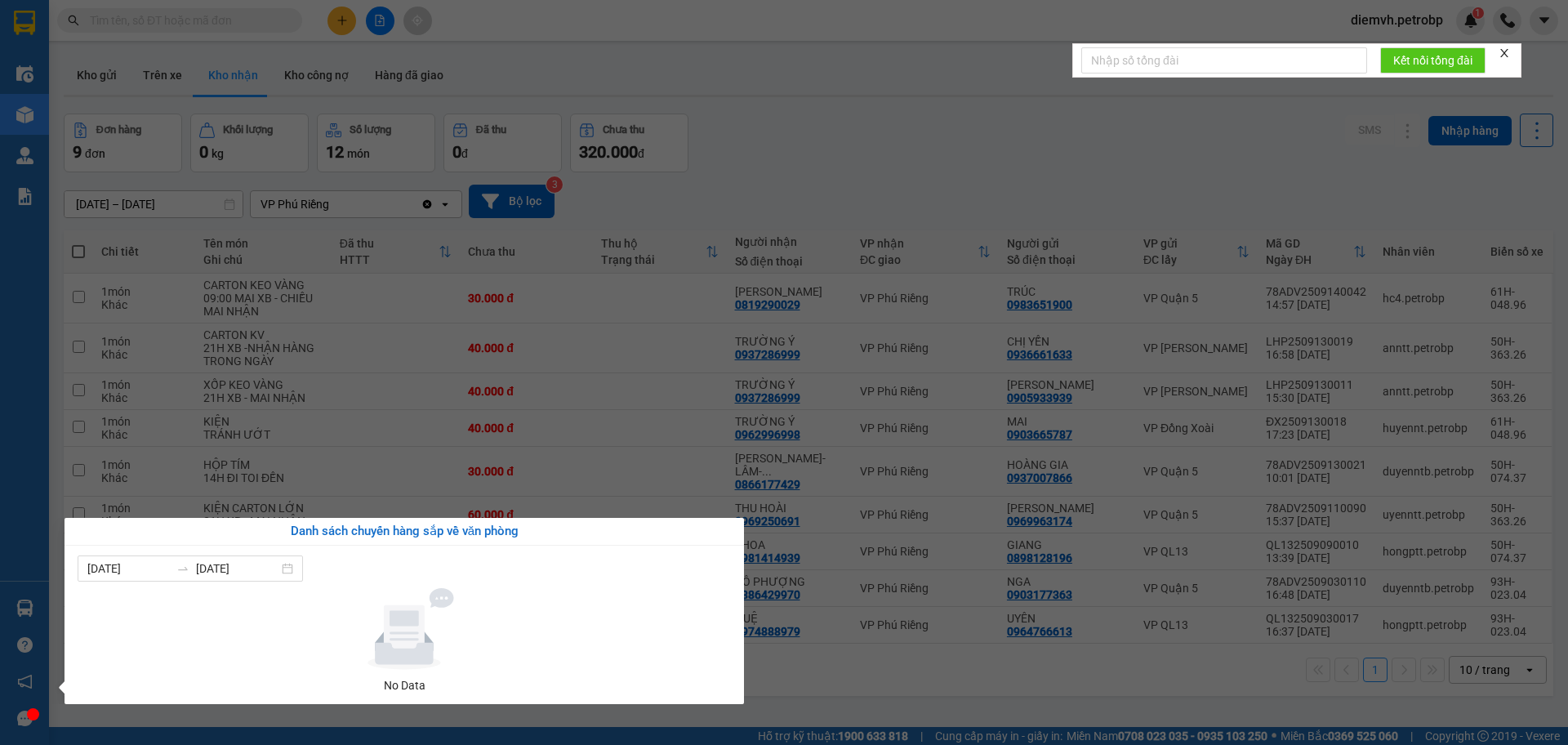
click at [375, 472] on section "Kết quả tìm kiếm ( 0 ) Bộ lọc No Data diemvh.petrobp 1 Điều hành xe Kho hàng mớ…" at bounding box center [784, 372] width 1568 height 745
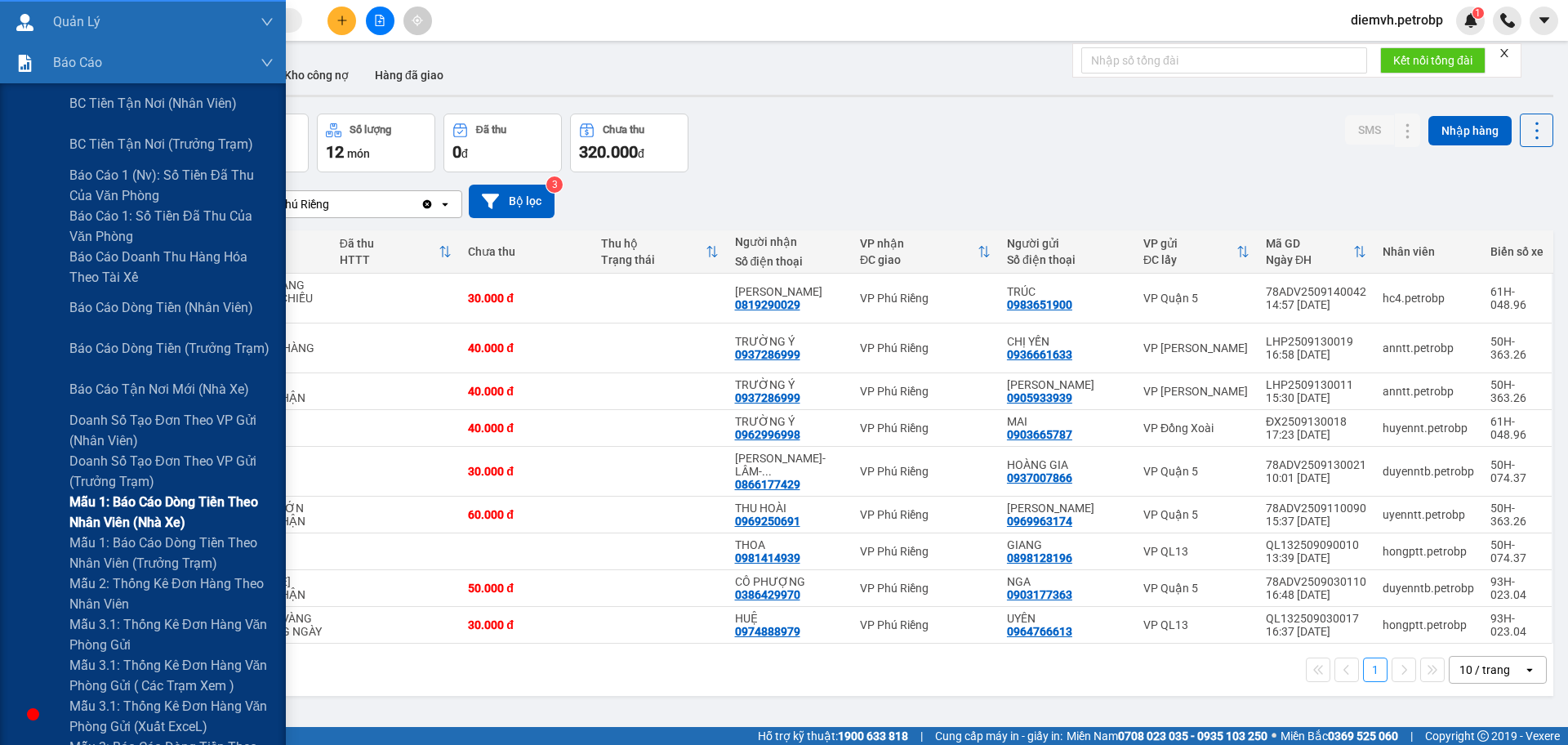
scroll to position [137, 0]
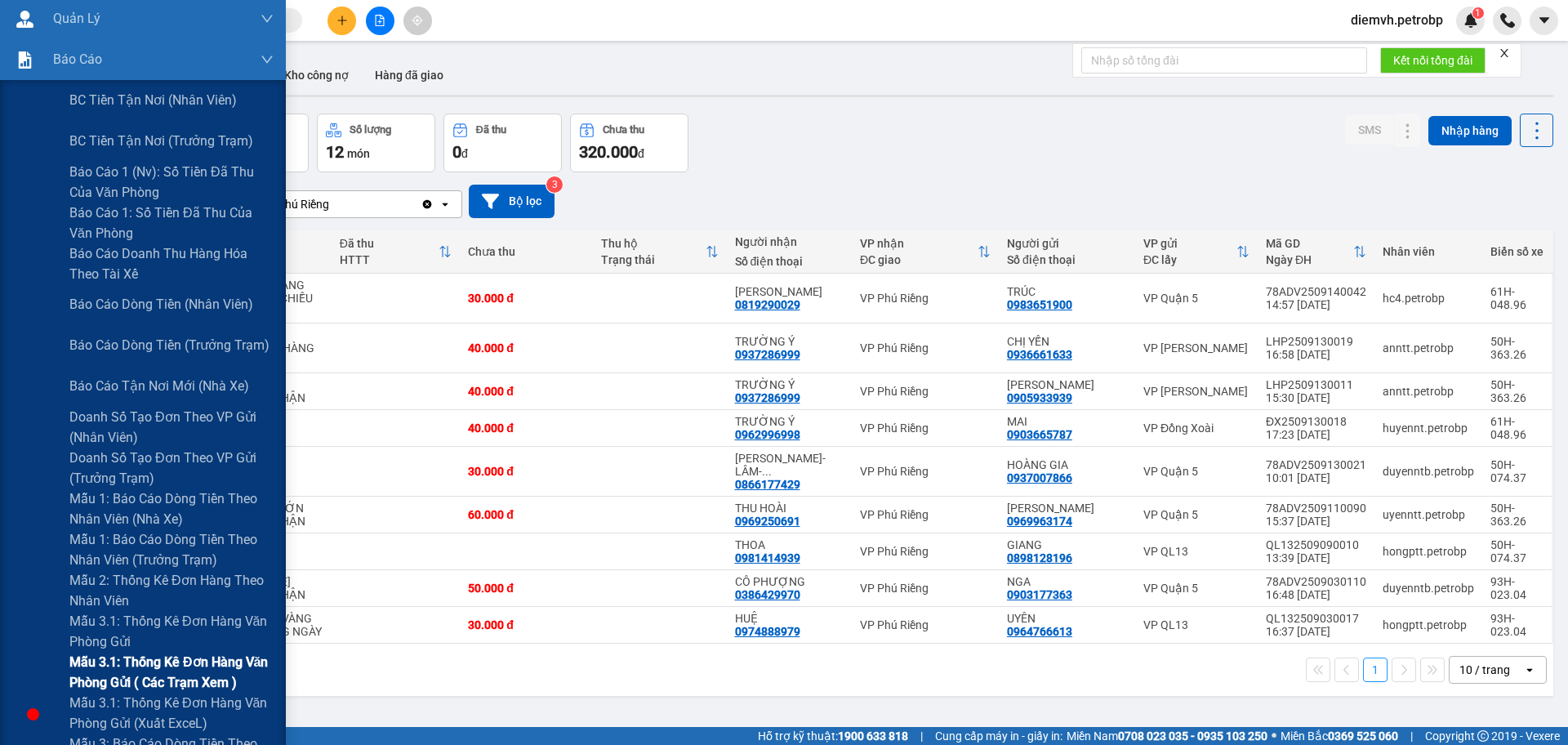
click at [218, 664] on span "Mẫu 3.1: Thống kê đơn hàng văn phòng gửi ( các trạm xem )" at bounding box center [171, 672] width 204 height 41
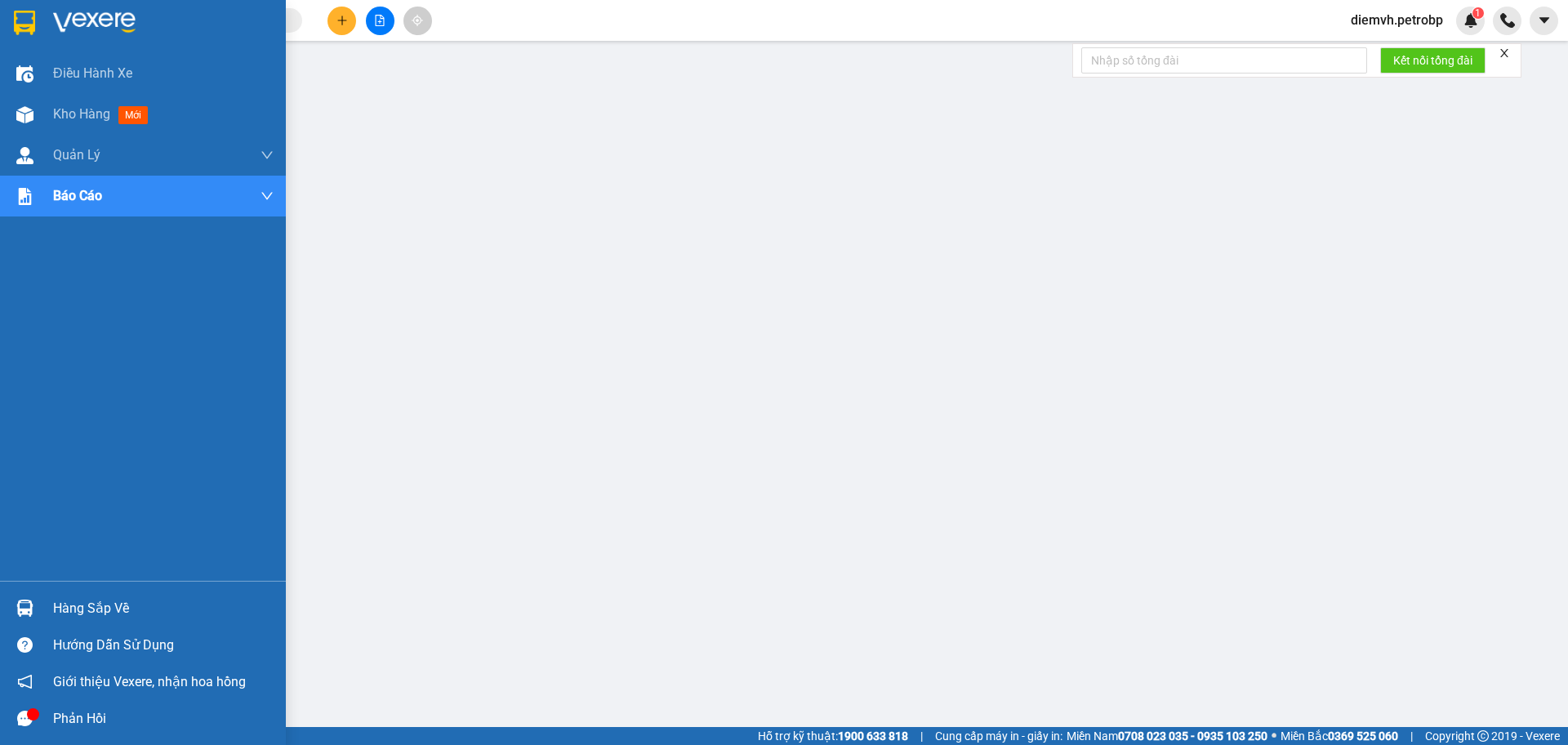
click at [82, 610] on div "Hàng sắp về" at bounding box center [163, 608] width 221 height 24
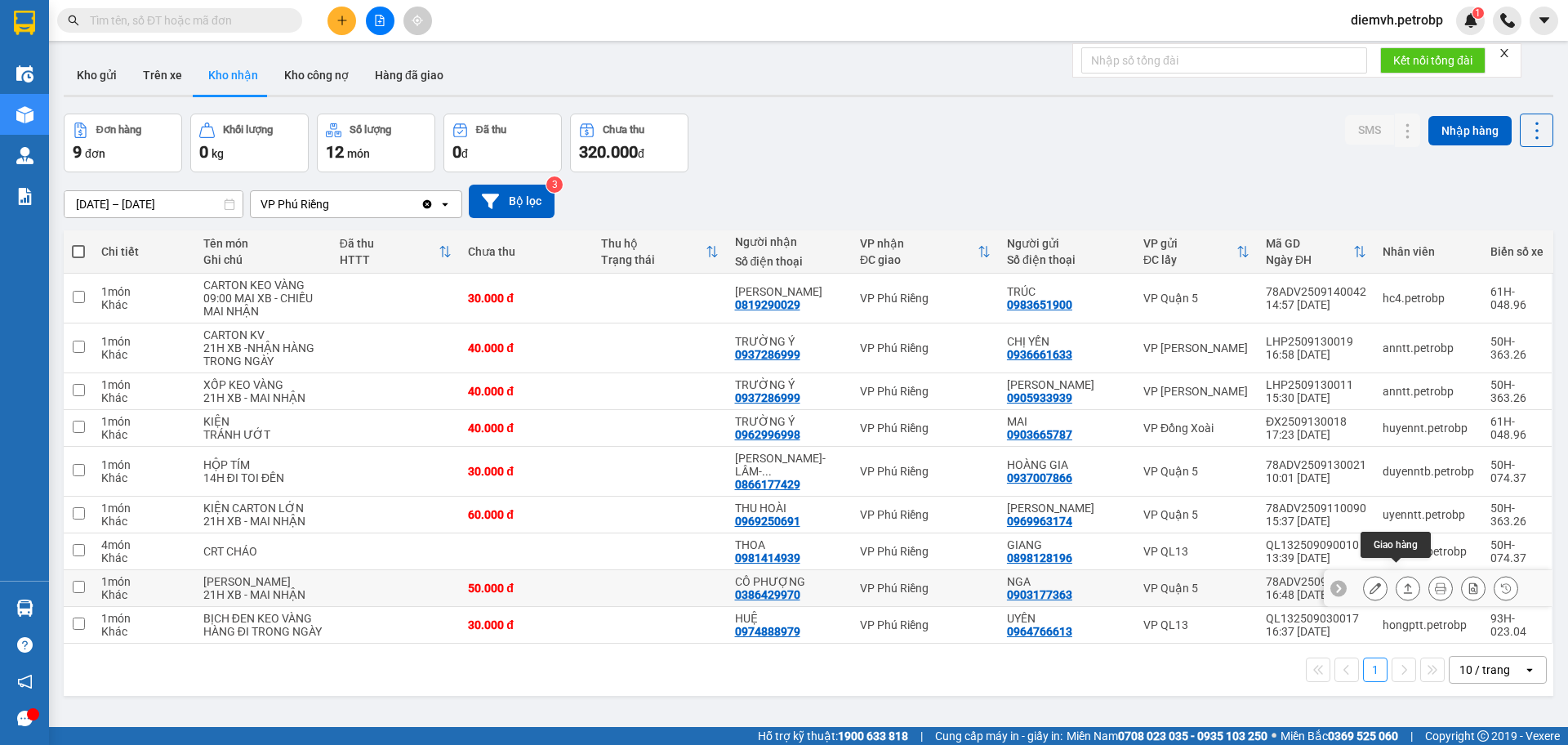
click at [1402, 583] on icon at bounding box center [1408, 589] width 12 height 12
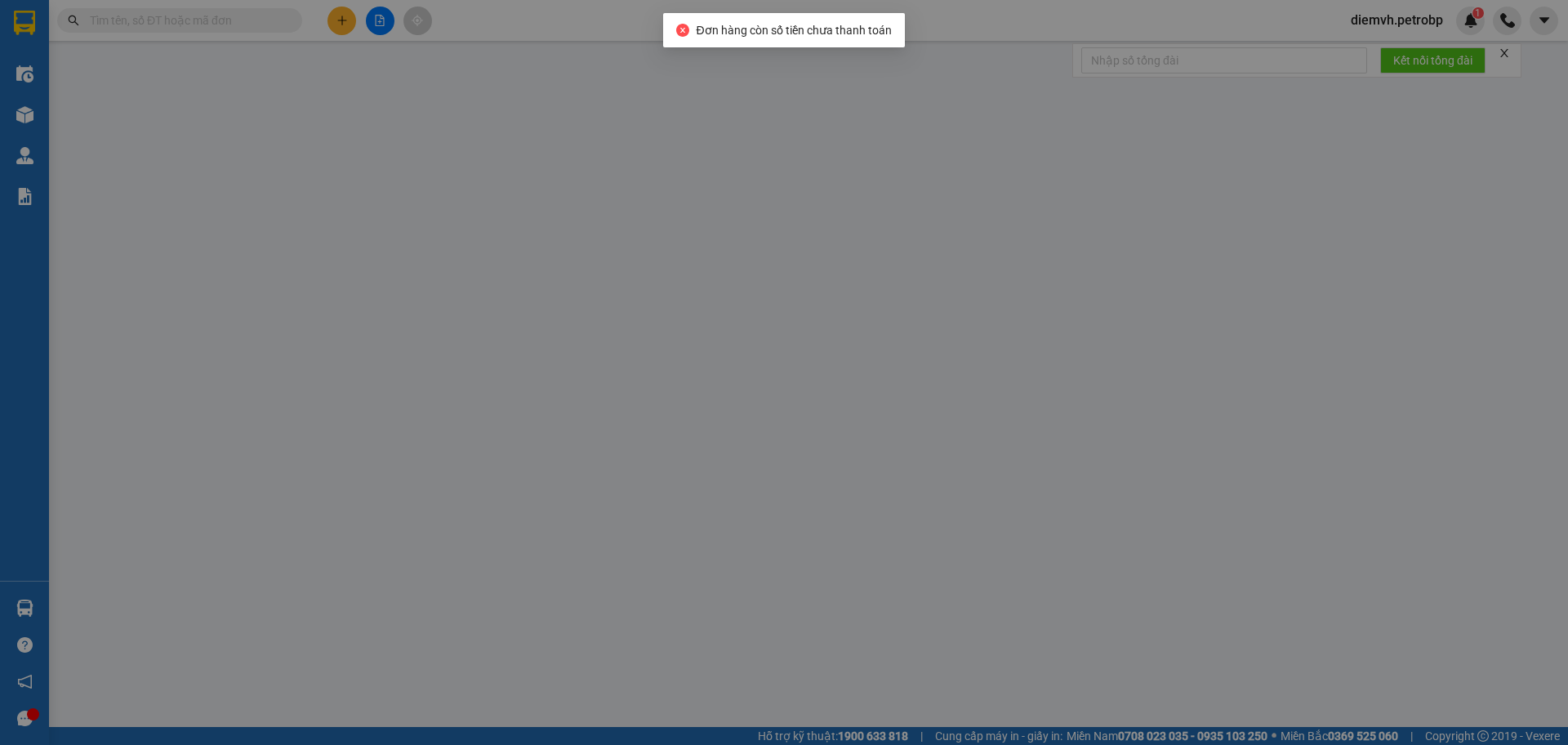
type input "0903177363"
type input "NGA"
type input "0386429970"
type input "CÔ PHƯỢNG"
type input "50.000"
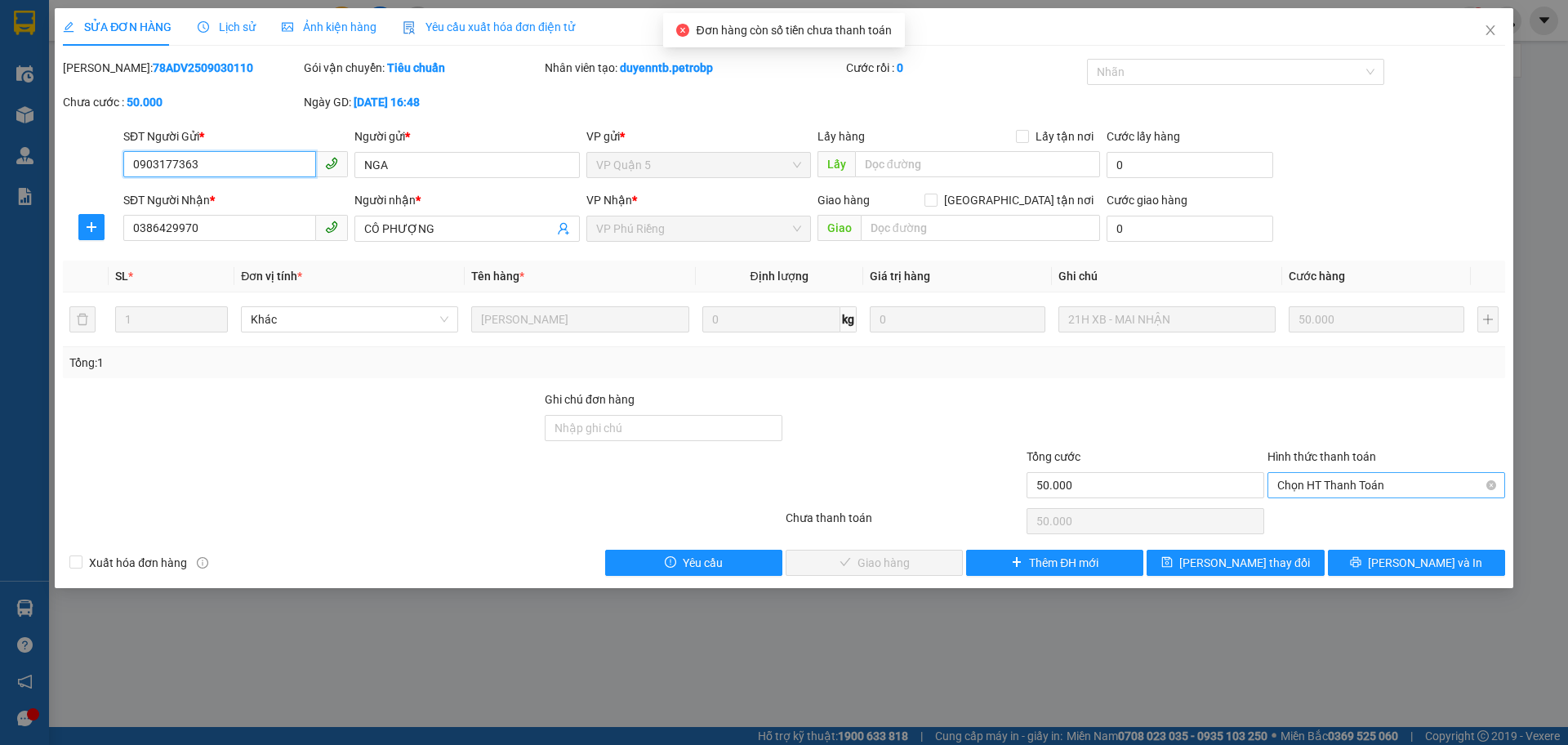
click at [1327, 487] on span "Chọn HT Thanh Toán" at bounding box center [1387, 484] width 218 height 24
click at [1327, 510] on div "Tại văn phòng" at bounding box center [1387, 518] width 218 height 18
type input "0"
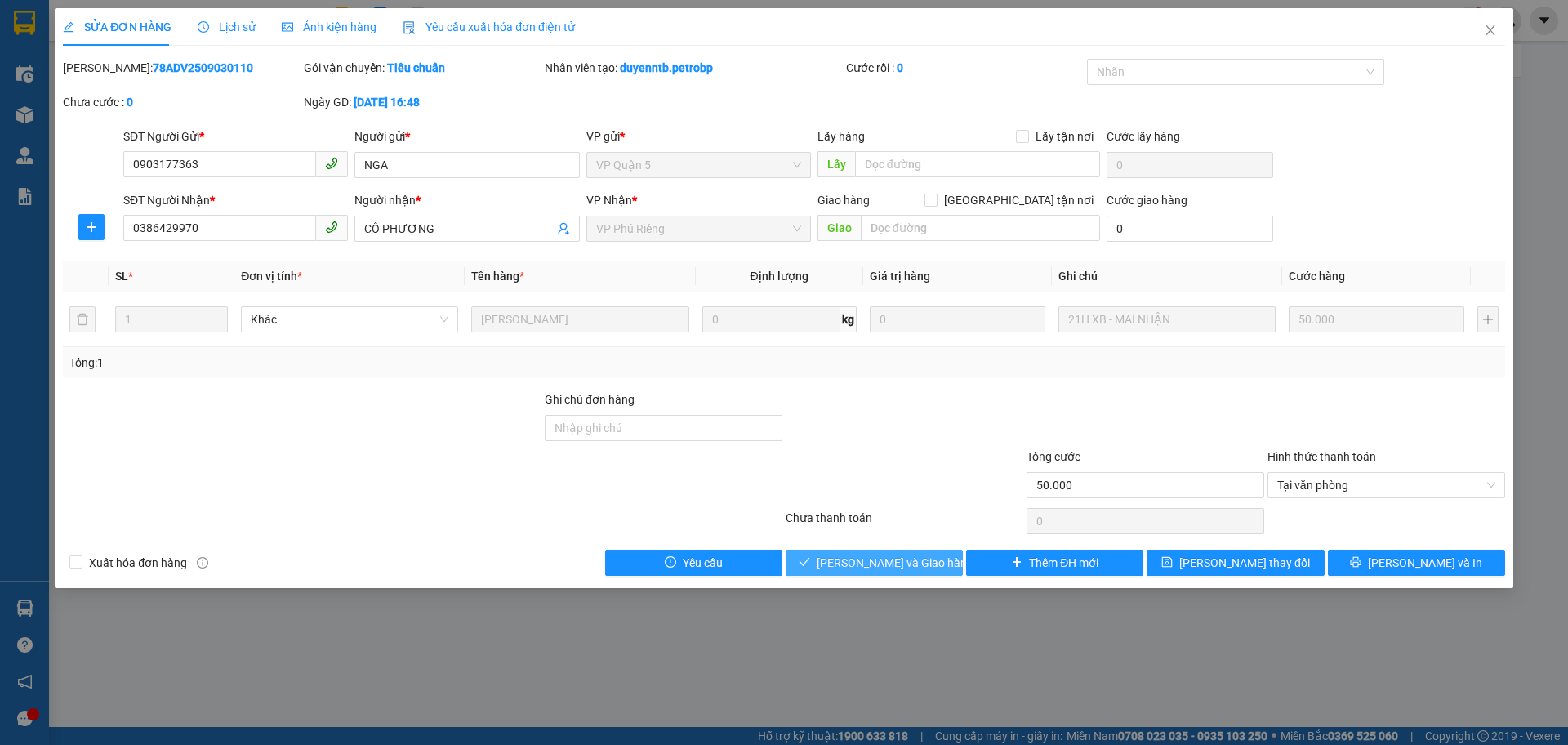
click at [911, 571] on span "[PERSON_NAME] và Giao hàng" at bounding box center [895, 563] width 156 height 18
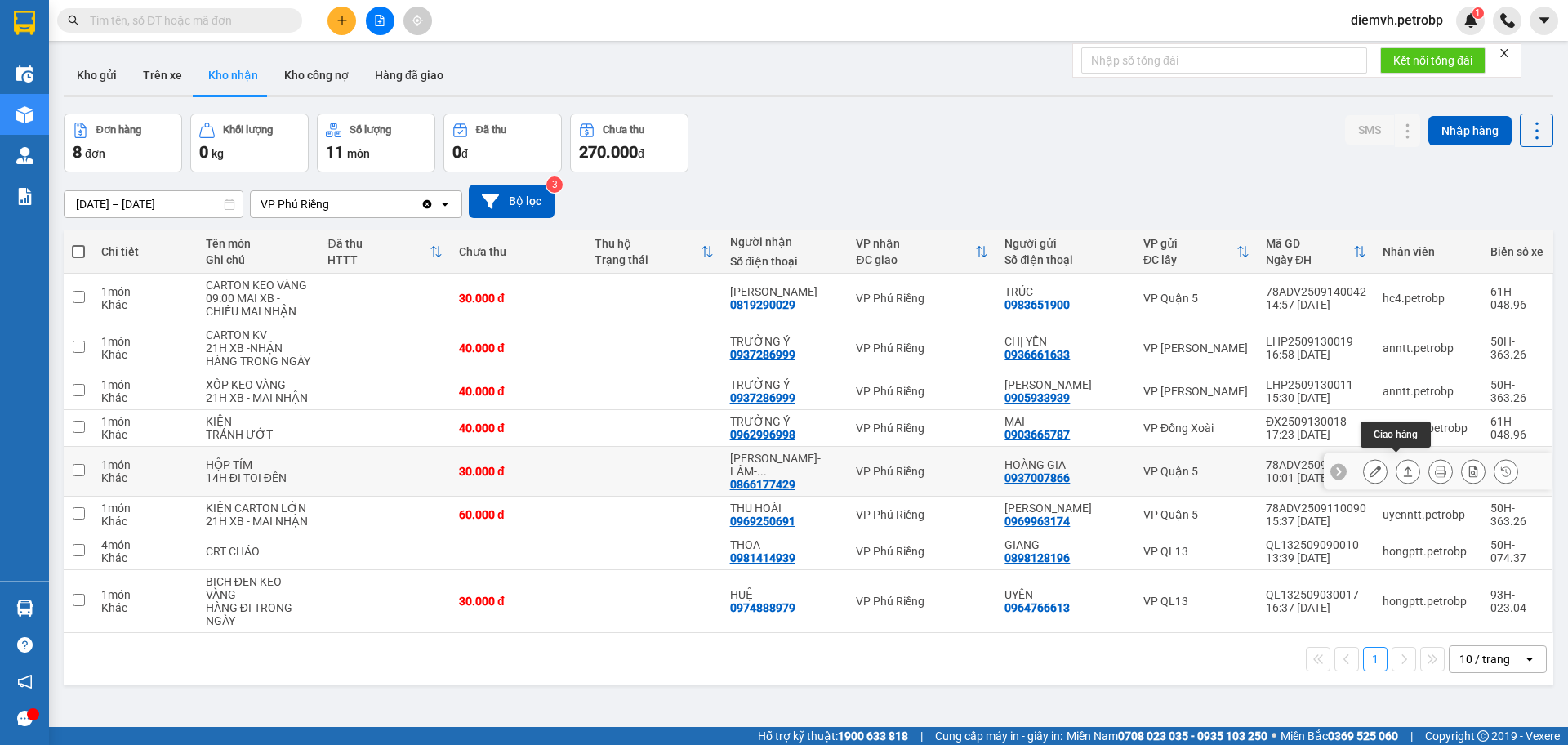
click at [1397, 464] on button at bounding box center [1407, 472] width 22 height 28
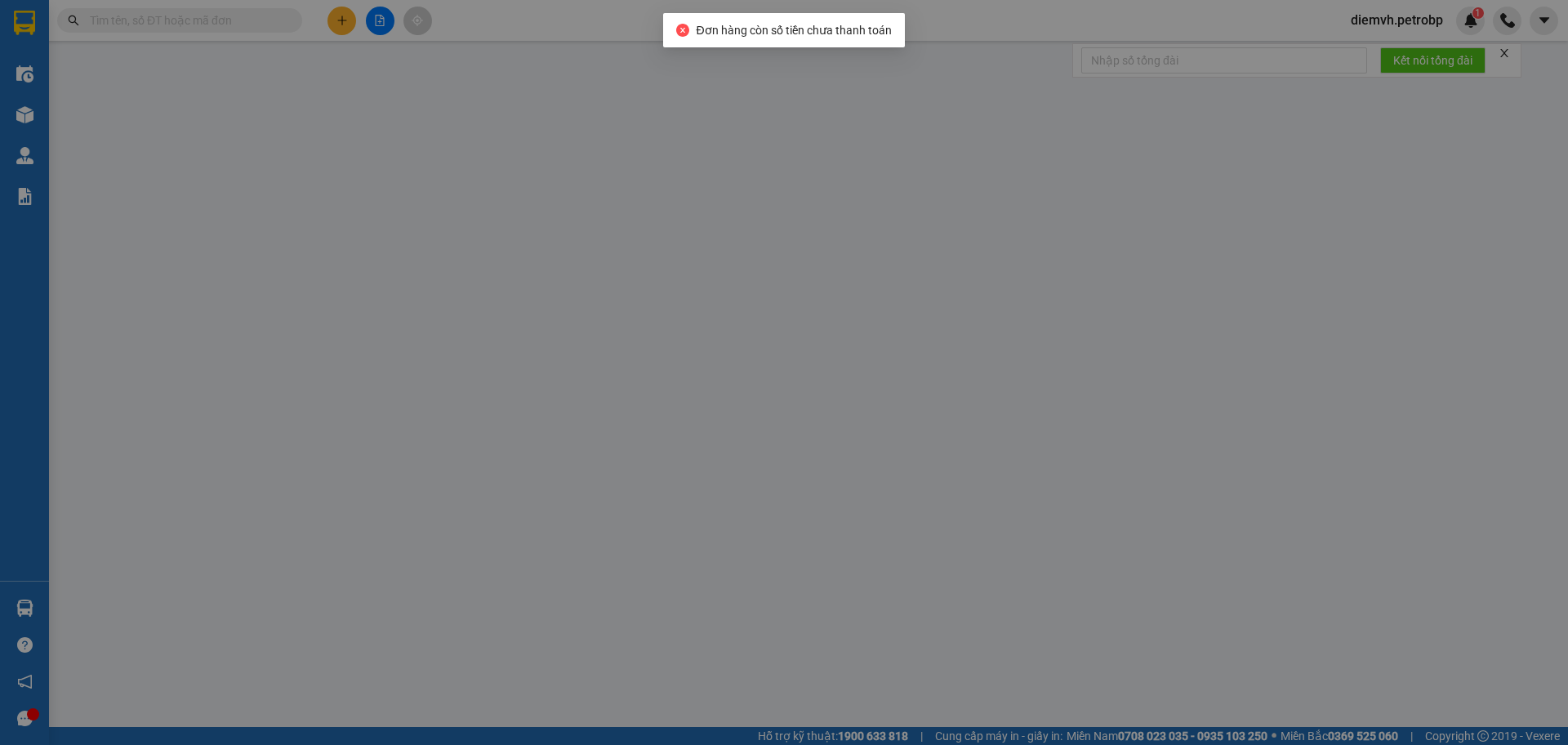
type input "0937007866"
type input "HOÀNG GIA"
type input "0866177429"
type input "[PERSON_NAME]-[PERSON_NAME]"
type input "30.000"
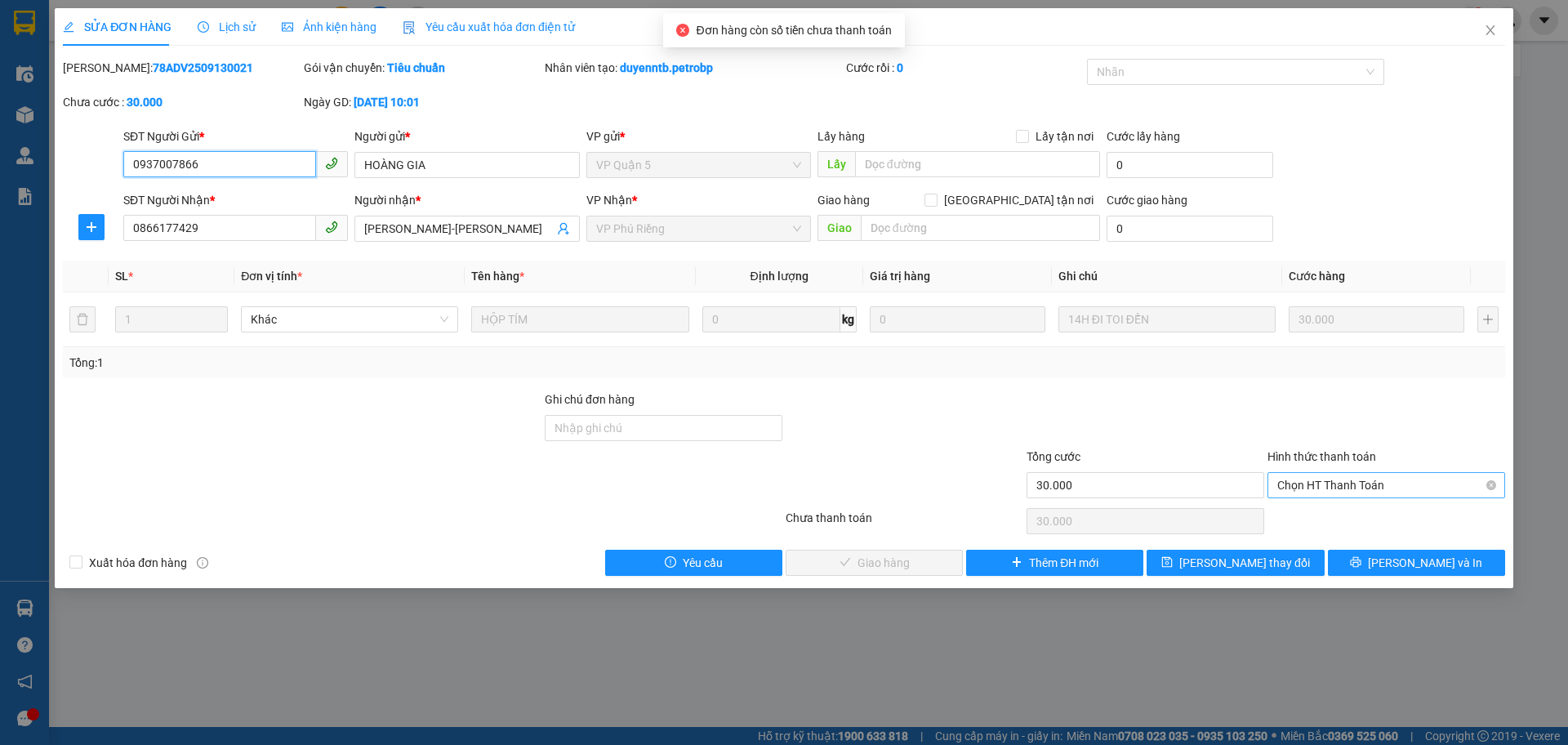
click at [1287, 484] on span "Chọn HT Thanh Toán" at bounding box center [1387, 484] width 218 height 24
click at [1302, 511] on div "Tại văn phòng" at bounding box center [1387, 518] width 218 height 18
type input "0"
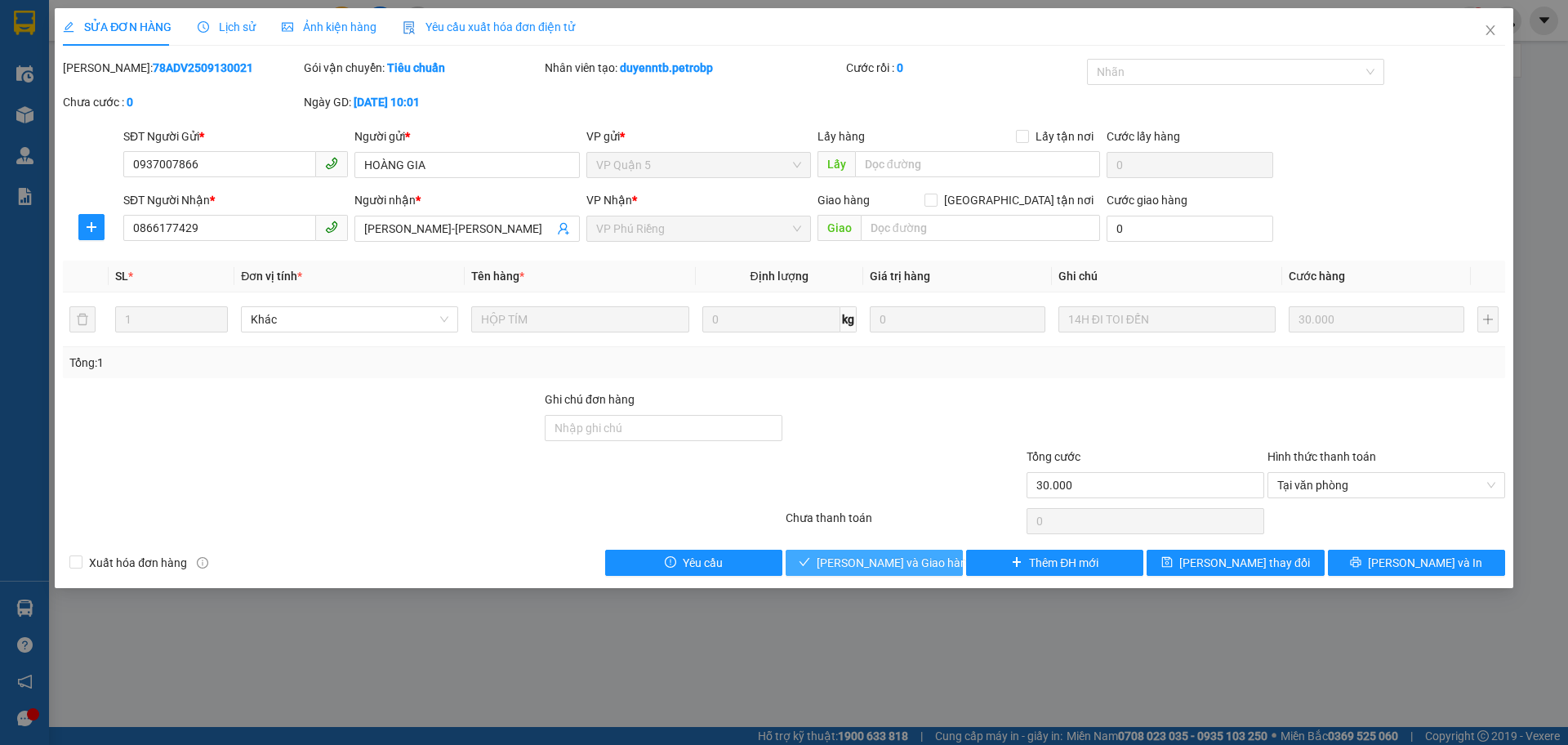
click at [918, 565] on span "[PERSON_NAME] và Giao hàng" at bounding box center [895, 563] width 156 height 18
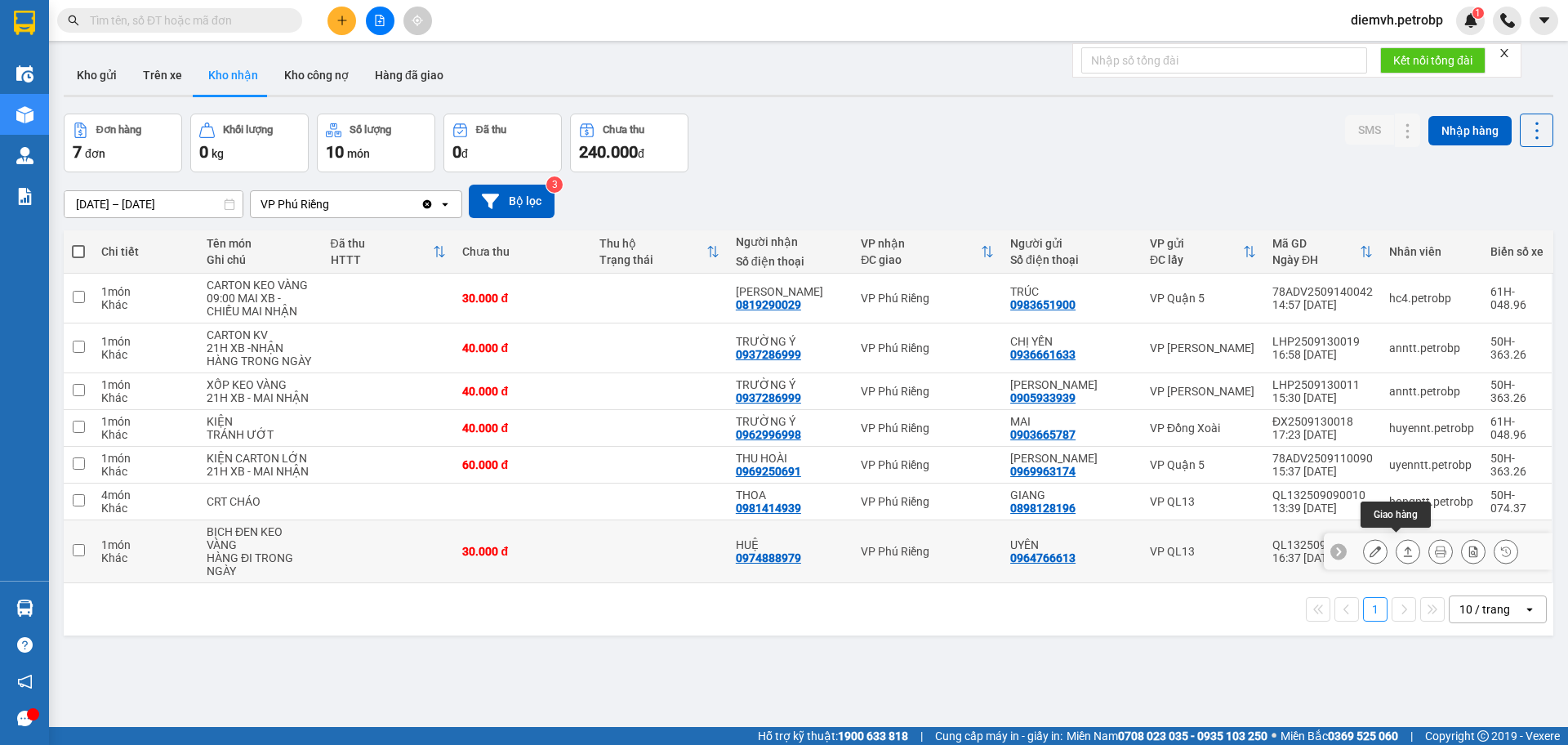
click at [1404, 547] on icon at bounding box center [1408, 552] width 9 height 10
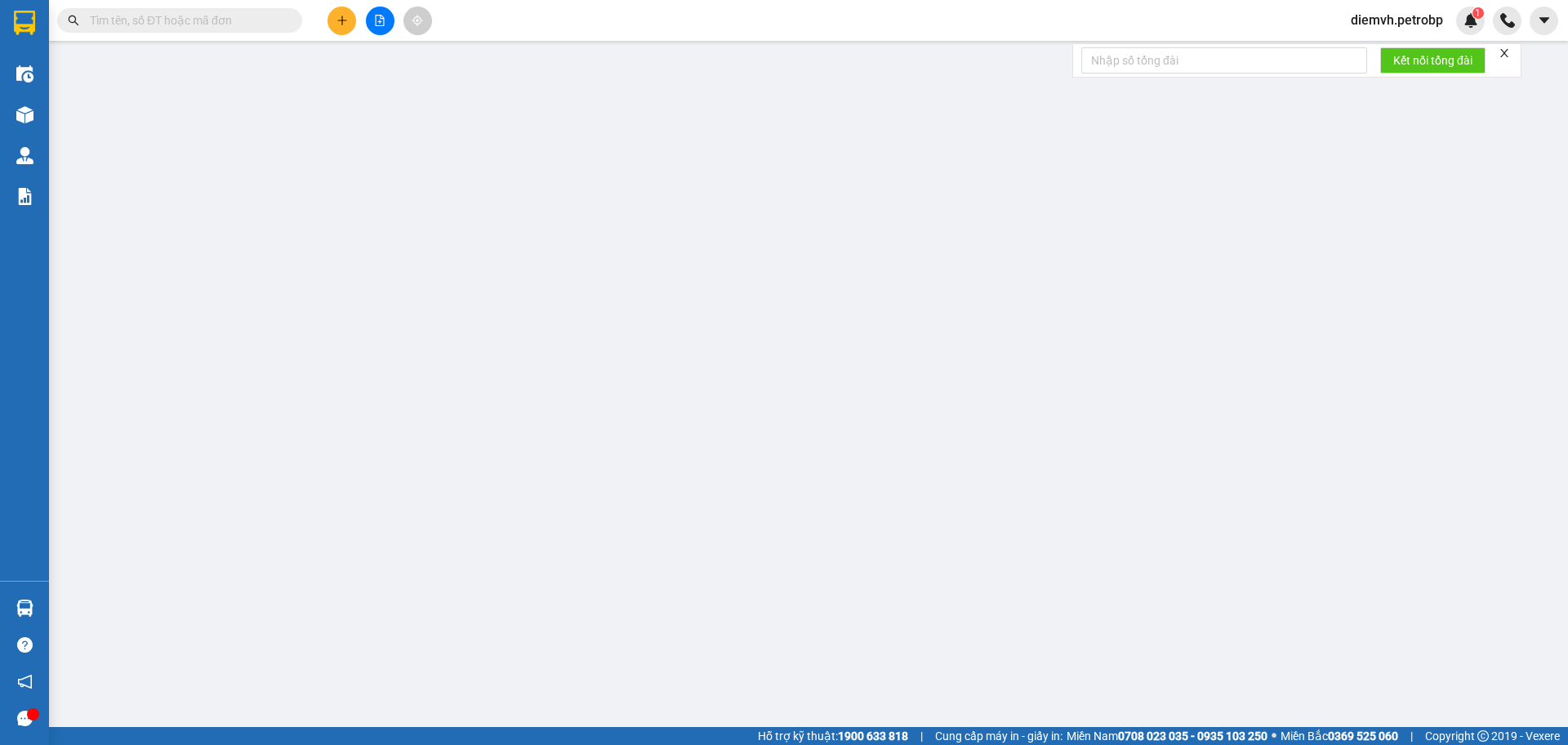
type input "0964766613"
type input "UYÊN"
type input "0974888979"
type input "HUỆ"
type input "30.000"
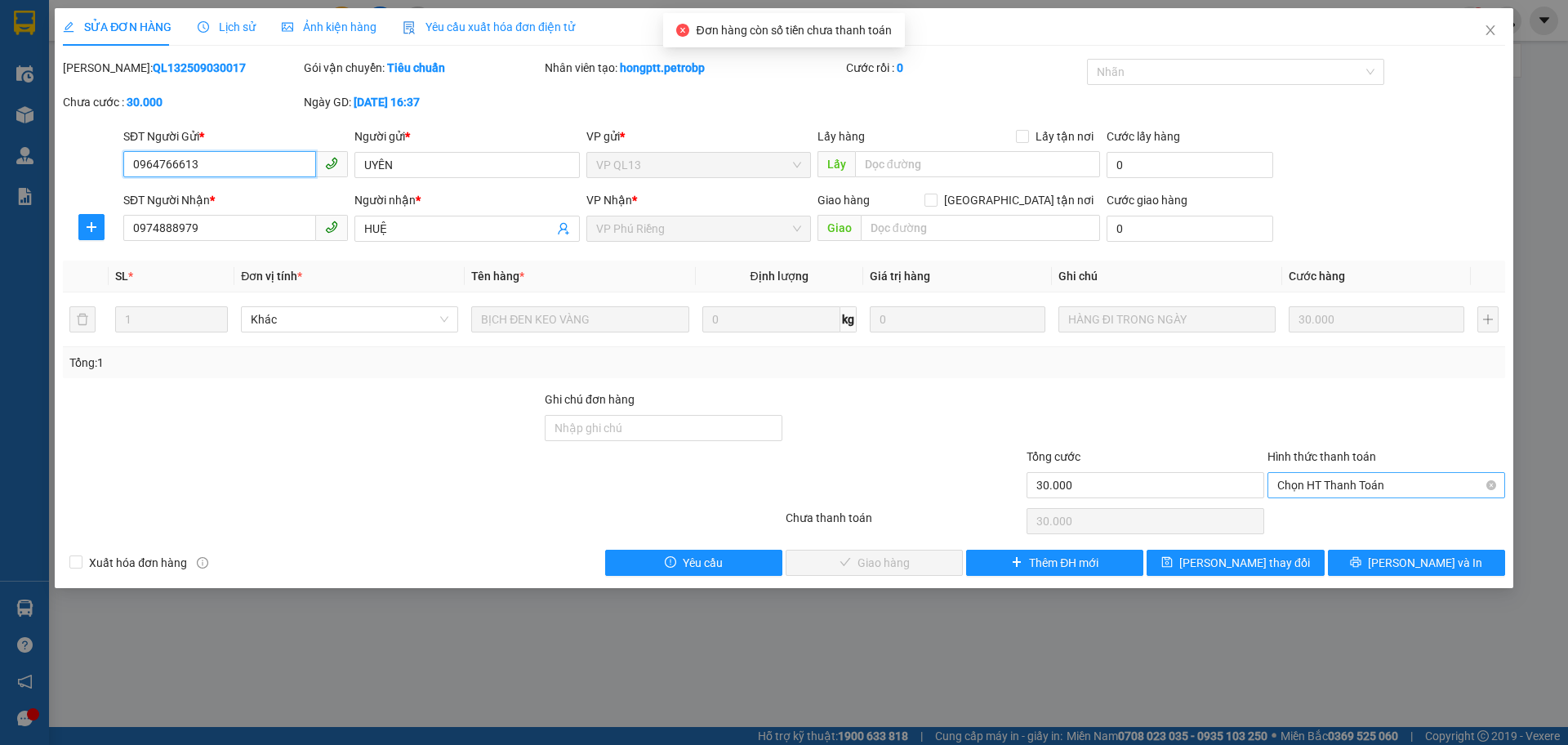
click at [1324, 484] on span "Chọn HT Thanh Toán" at bounding box center [1387, 484] width 218 height 24
click at [1322, 519] on div "Tại văn phòng" at bounding box center [1387, 518] width 218 height 18
type input "0"
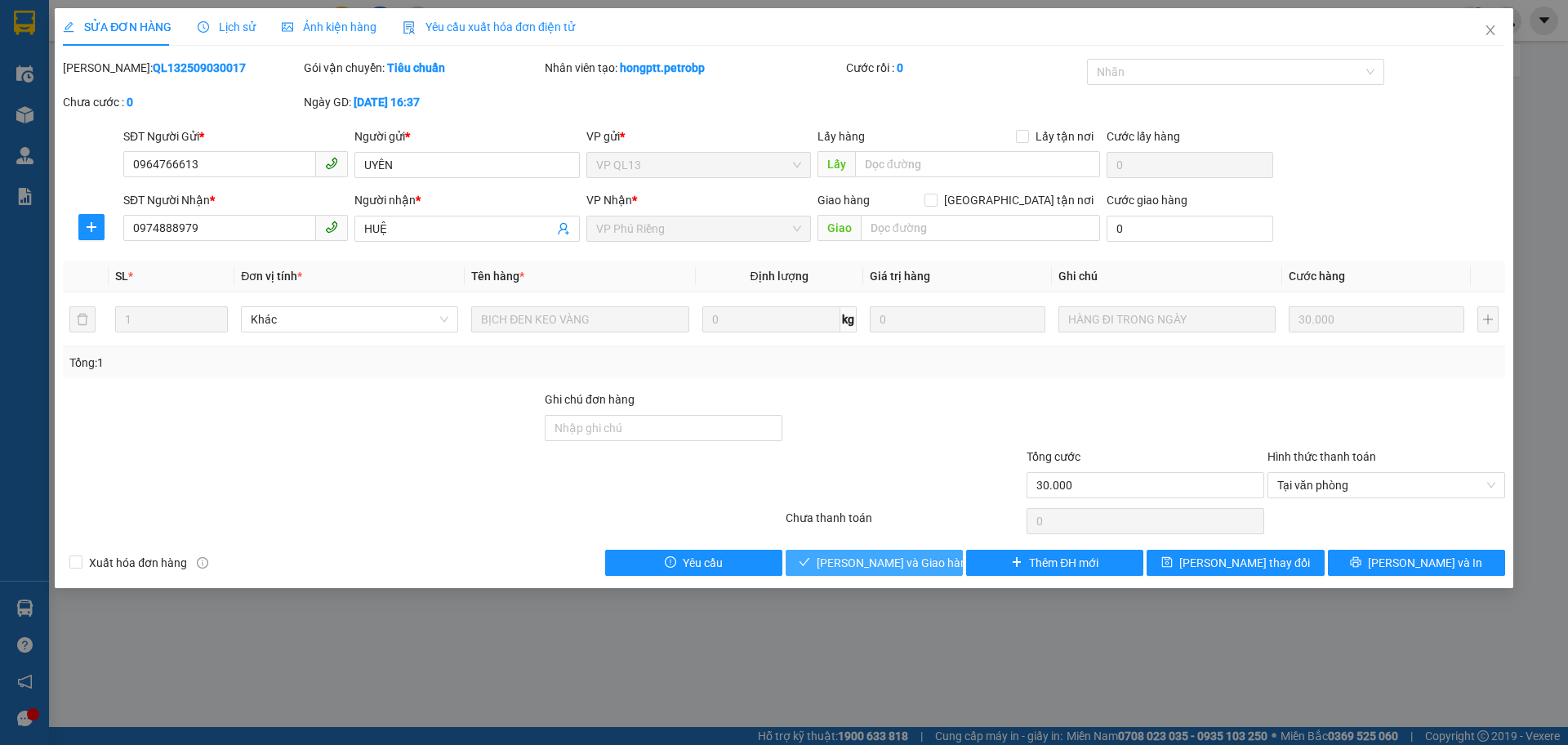
click at [914, 564] on span "[PERSON_NAME] và Giao hàng" at bounding box center [895, 563] width 156 height 18
